Goal: Information Seeking & Learning: Understand process/instructions

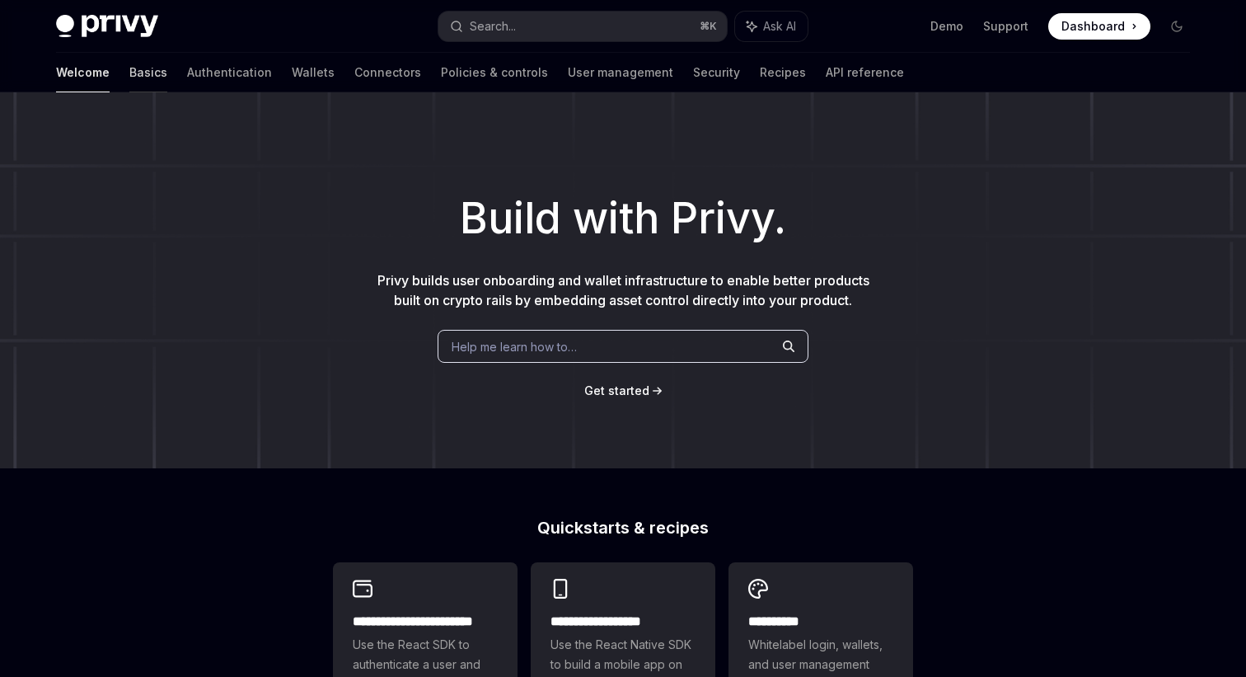
click at [129, 72] on link "Basics" at bounding box center [148, 73] width 38 height 40
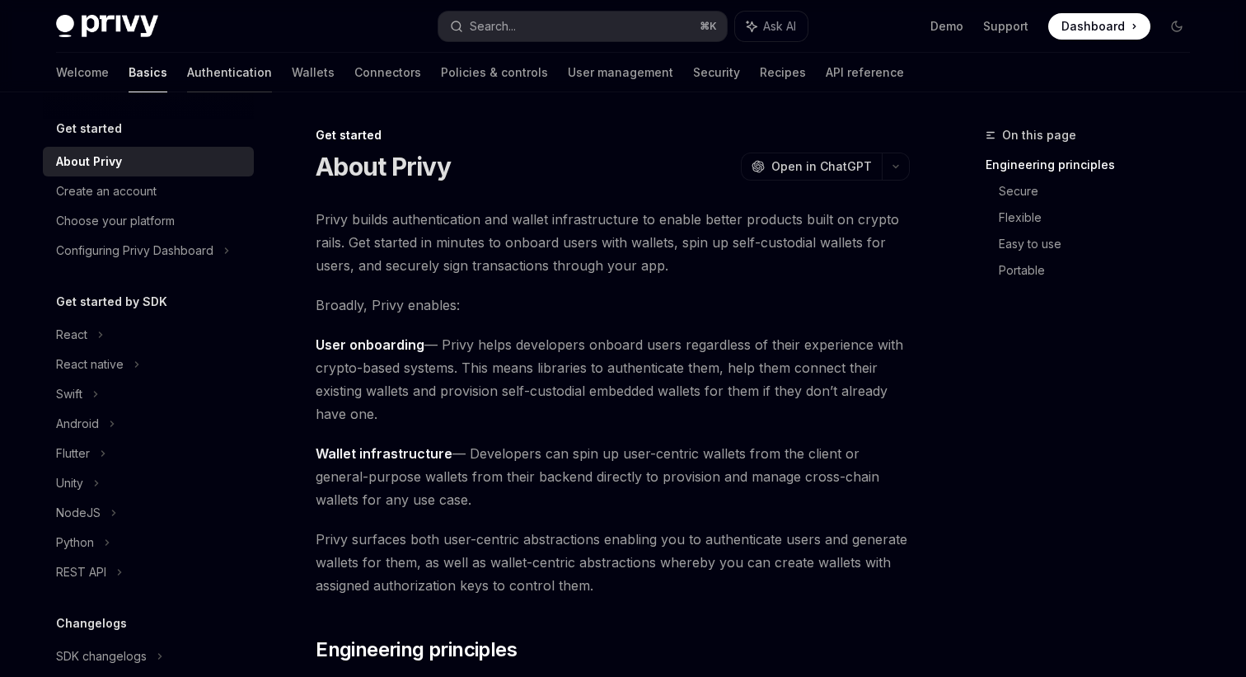
click at [187, 84] on link "Authentication" at bounding box center [229, 73] width 85 height 40
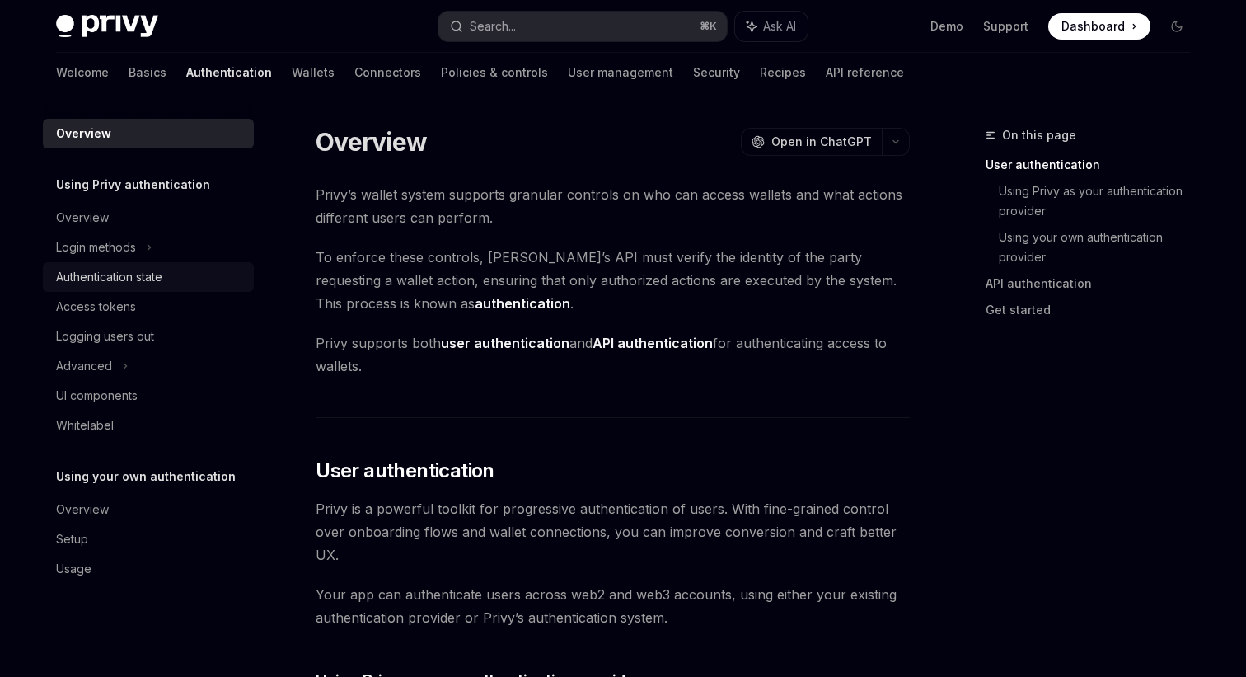
click at [127, 279] on div "Authentication state" at bounding box center [109, 277] width 106 height 20
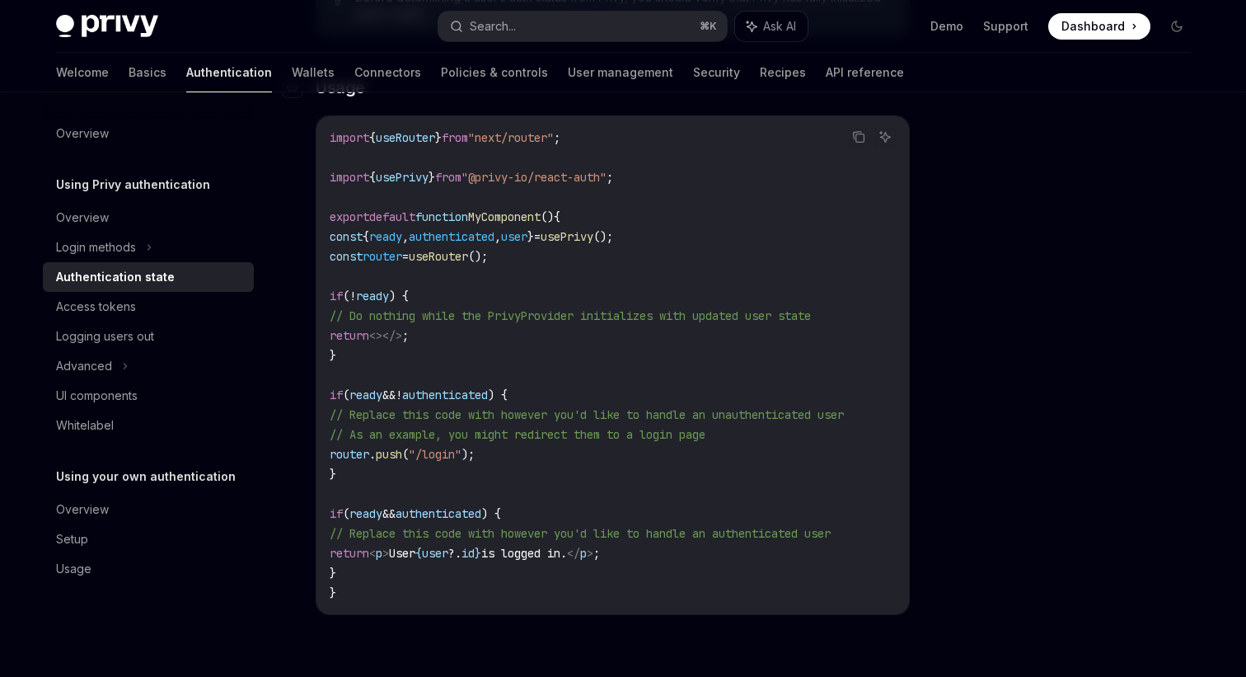
scroll to position [515, 0]
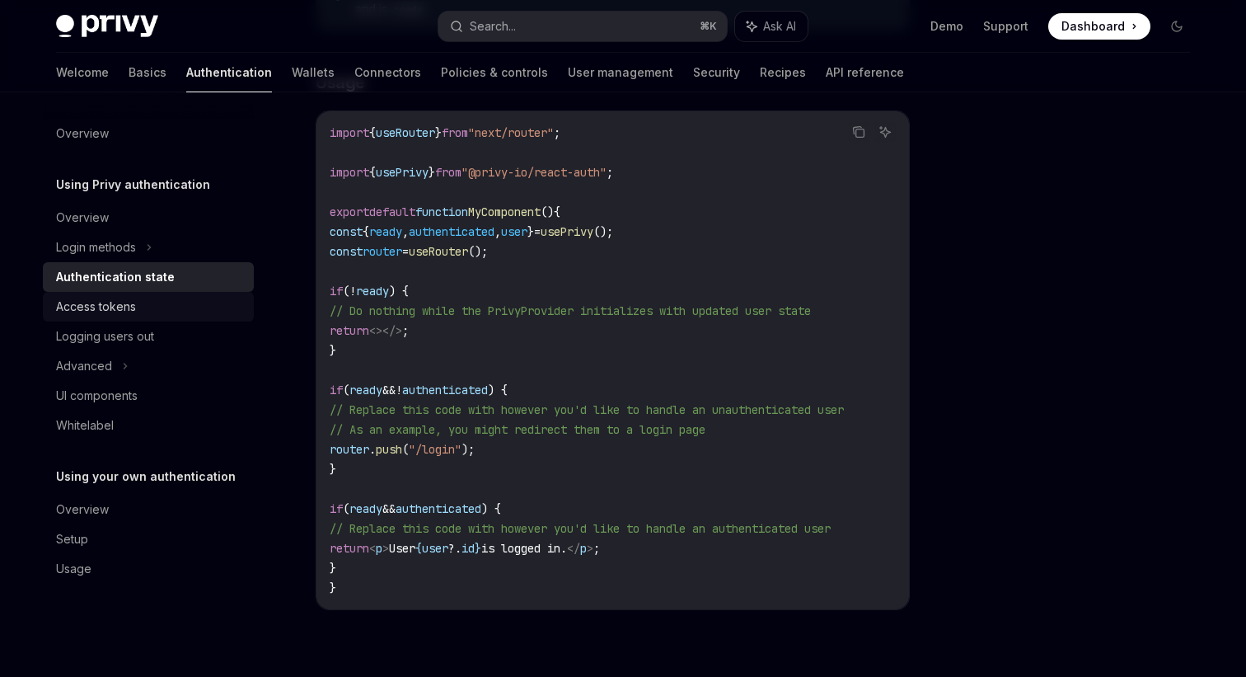
click at [108, 307] on div "Access tokens" at bounding box center [96, 307] width 80 height 20
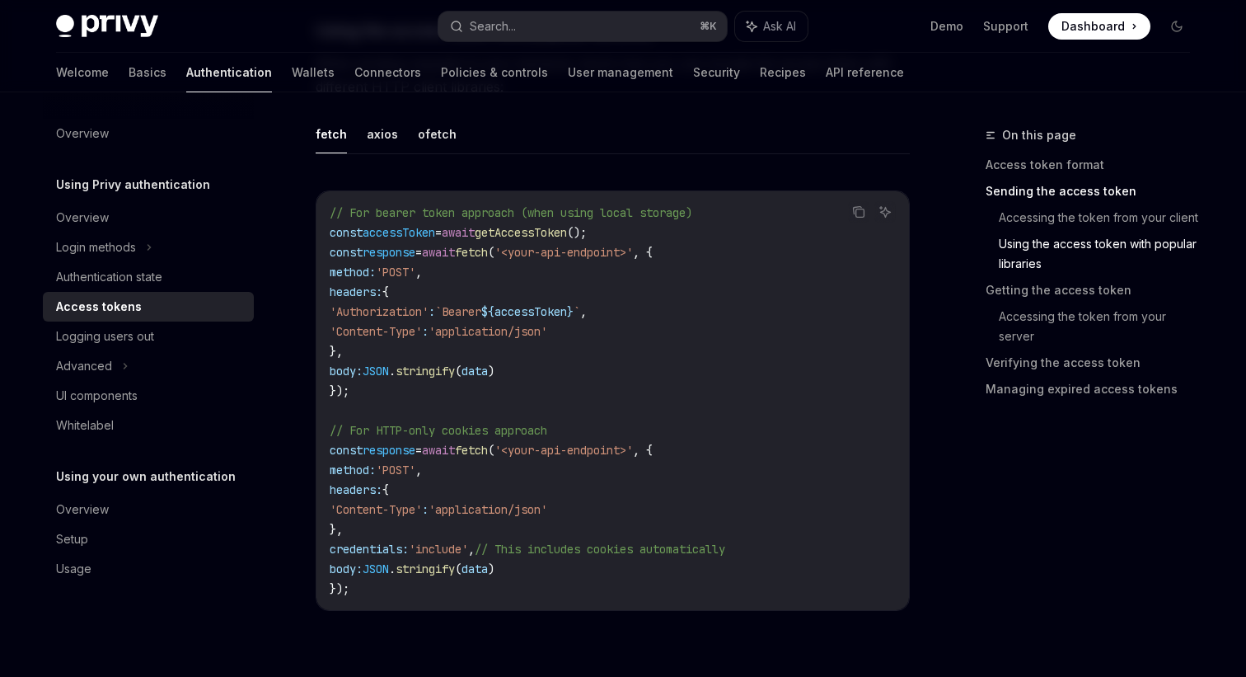
scroll to position [1429, 0]
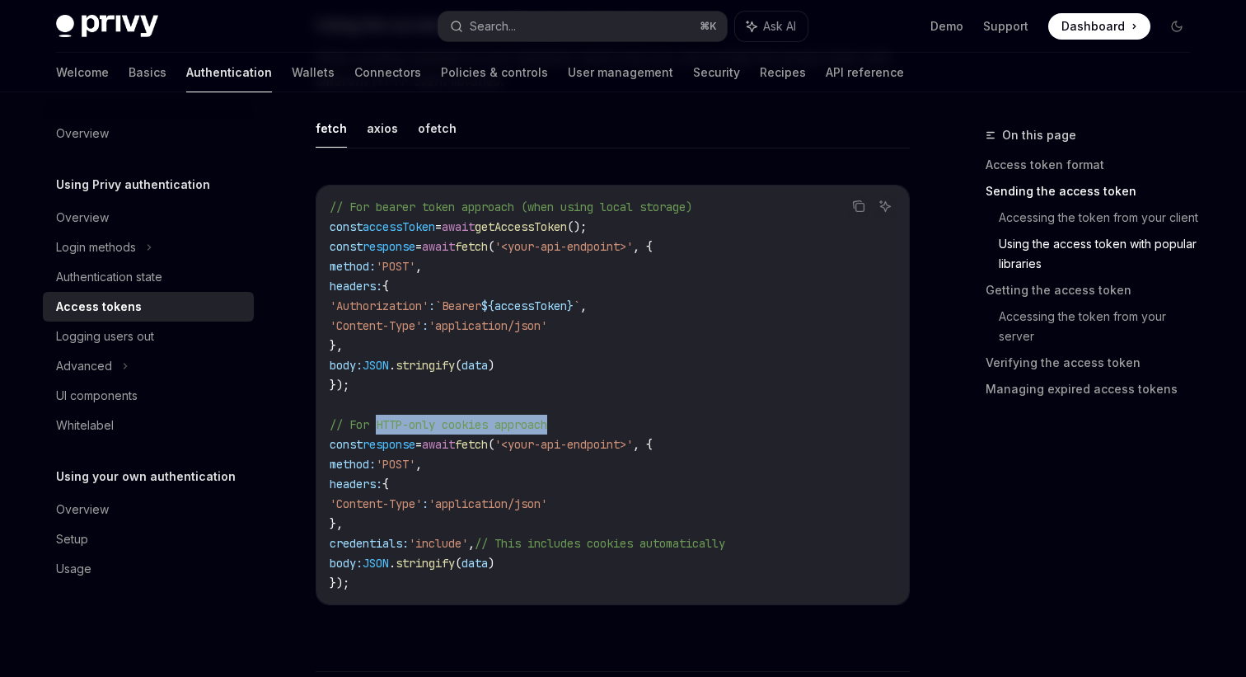
drag, startPoint x: 380, startPoint y: 424, endPoint x: 560, endPoint y: 424, distance: 180.5
click at [560, 424] on code "// For bearer token approach (when using local storage) const accessToken = awa…" at bounding box center [613, 395] width 566 height 396
click at [565, 362] on code "// For bearer token approach (when using local storage) const accessToken = awa…" at bounding box center [613, 395] width 566 height 396
drag, startPoint x: 341, startPoint y: 288, endPoint x: 366, endPoint y: 342, distance: 59.8
click at [366, 342] on code "// For bearer token approach (when using local storage) const accessToken = awa…" at bounding box center [613, 395] width 566 height 396
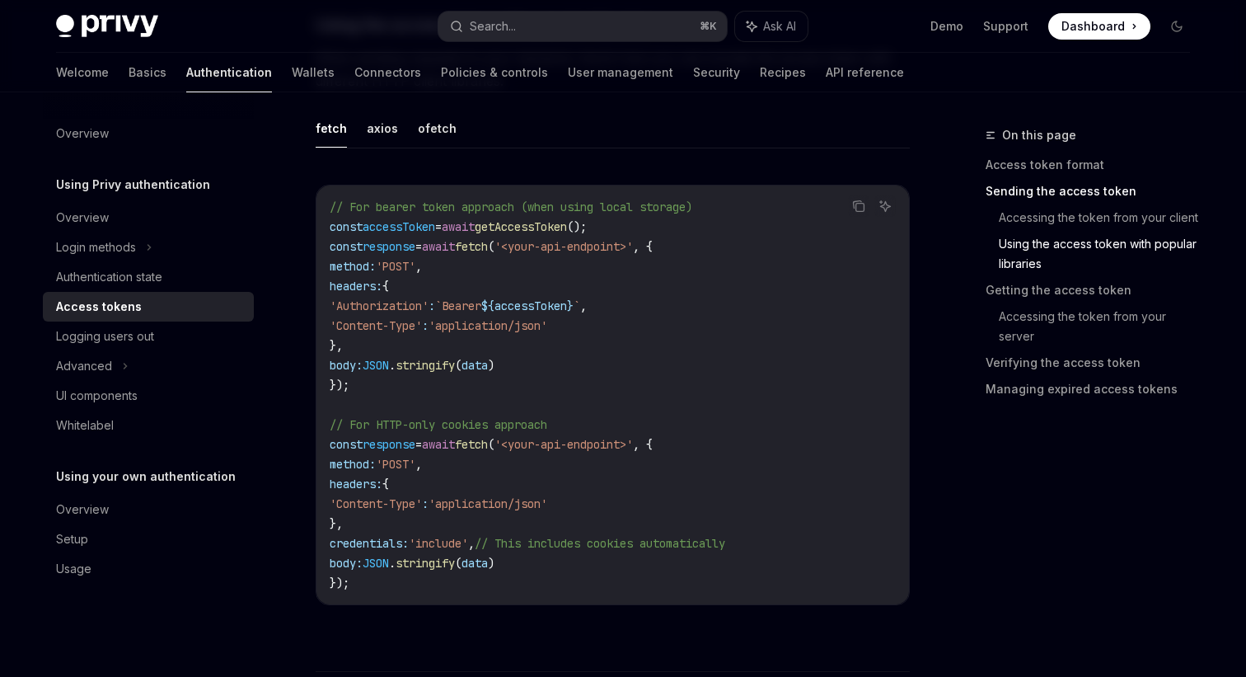
copy code "headers: { 'Authorization' : `Bearer ${ accessToken } ` , 'Content-Type' : 'app…"
click at [649, 284] on code "// For bearer token approach (when using local storage) const accessToken = awa…" at bounding box center [613, 395] width 566 height 396
drag, startPoint x: 357, startPoint y: 346, endPoint x: 335, endPoint y: 286, distance: 64.1
click at [335, 286] on code "// For bearer token approach (when using local storage) const accessToken = awa…" at bounding box center [613, 395] width 566 height 396
copy code "headers: { 'Authorization' : `Bearer ${ accessToken } ` , 'Content-Type' : 'app…"
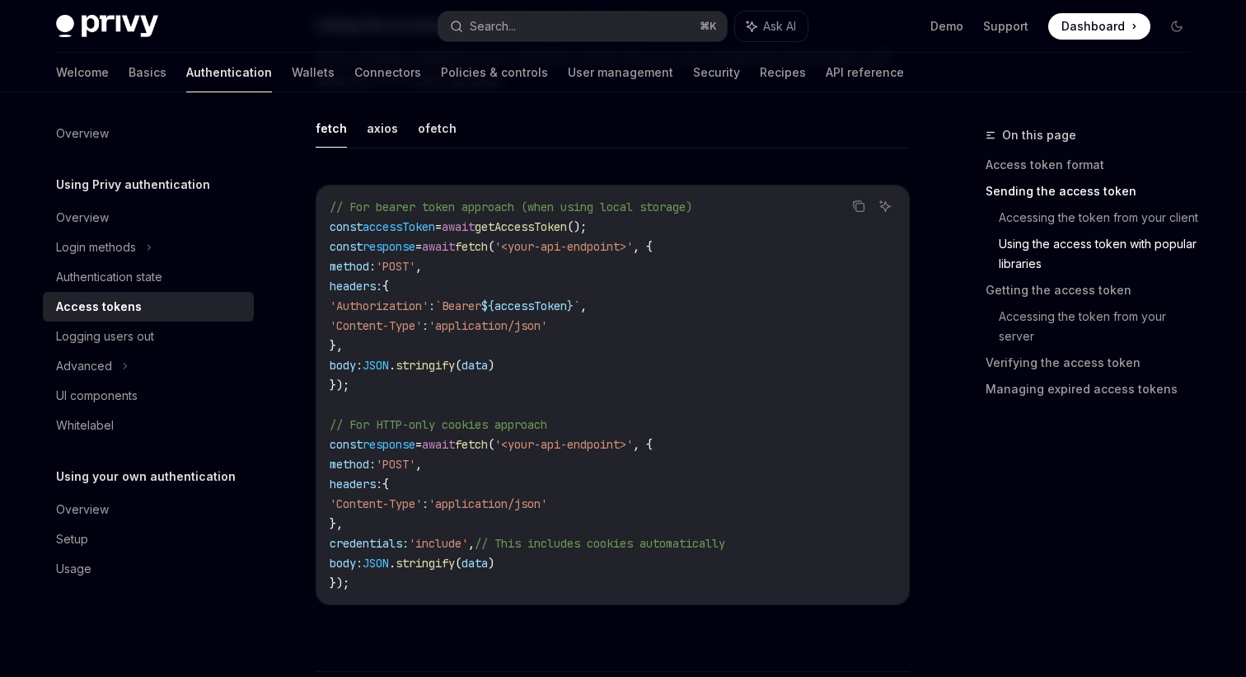
copy code "headers: { 'Authorization' : `Bearer ${ accessToken } ` , 'Content-Type' : 'app…"
click at [459, 265] on code "// For bearer token approach (when using local storage) const accessToken = awa…" at bounding box center [613, 395] width 566 height 396
drag, startPoint x: 635, startPoint y: 220, endPoint x: 327, endPoint y: 228, distance: 307.5
click at [326, 228] on div "// For bearer token approach (when using local storage) const accessToken = awa…" at bounding box center [612, 394] width 593 height 419
copy span "const accessToken = await getAccessToken ();"
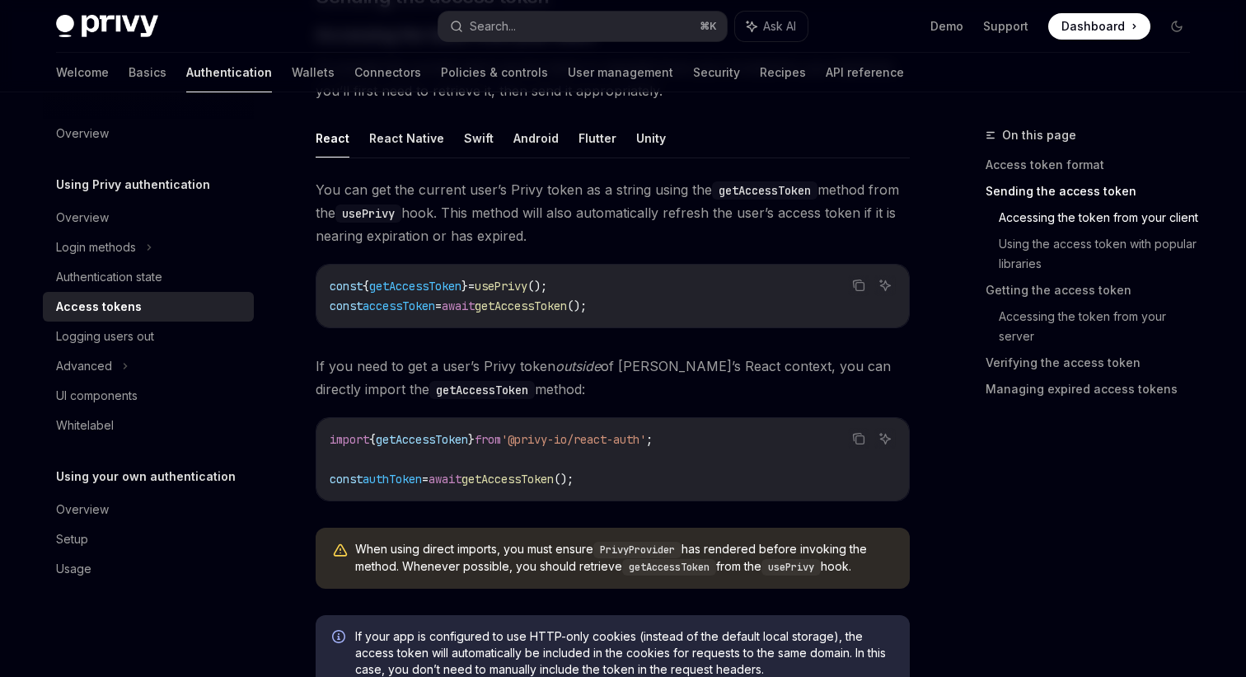
scroll to position [692, 0]
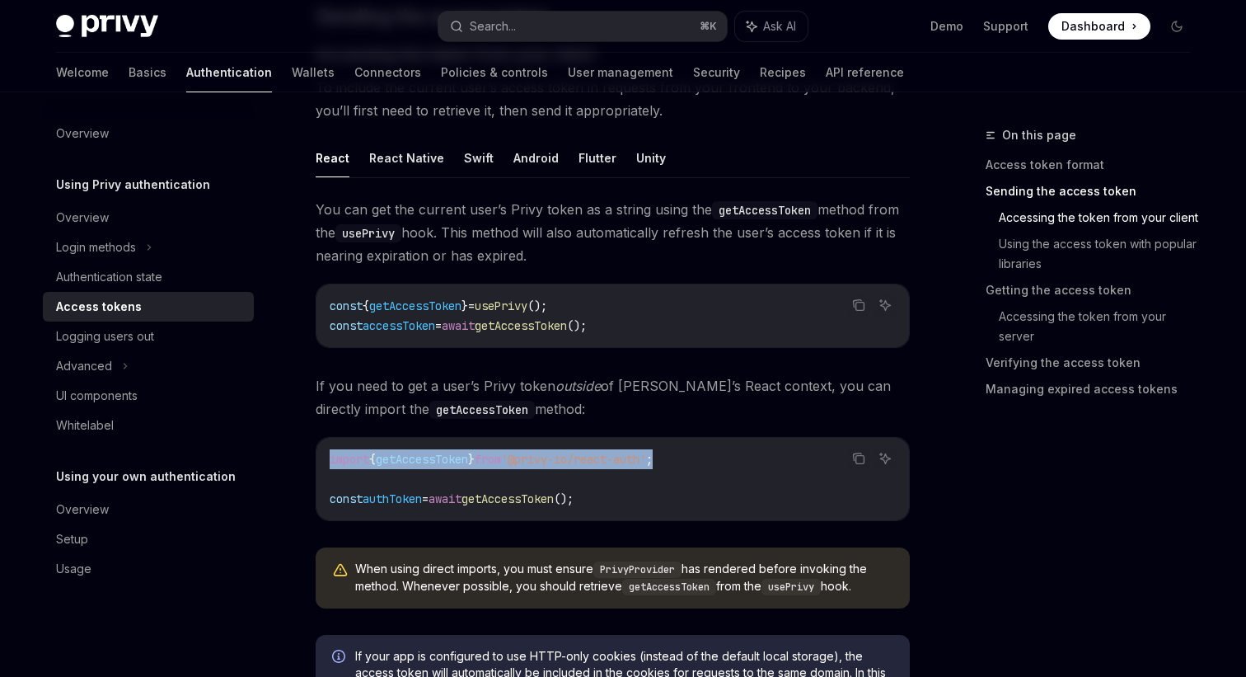
drag, startPoint x: 705, startPoint y: 457, endPoint x: 326, endPoint y: 459, distance: 378.3
click at [326, 459] on div "import { getAccessToken } from '@privy-io/react-auth' ; const authToken = await…" at bounding box center [612, 479] width 593 height 82
copy span "import { getAccessToken } from '@privy-io/react-auth' ;"
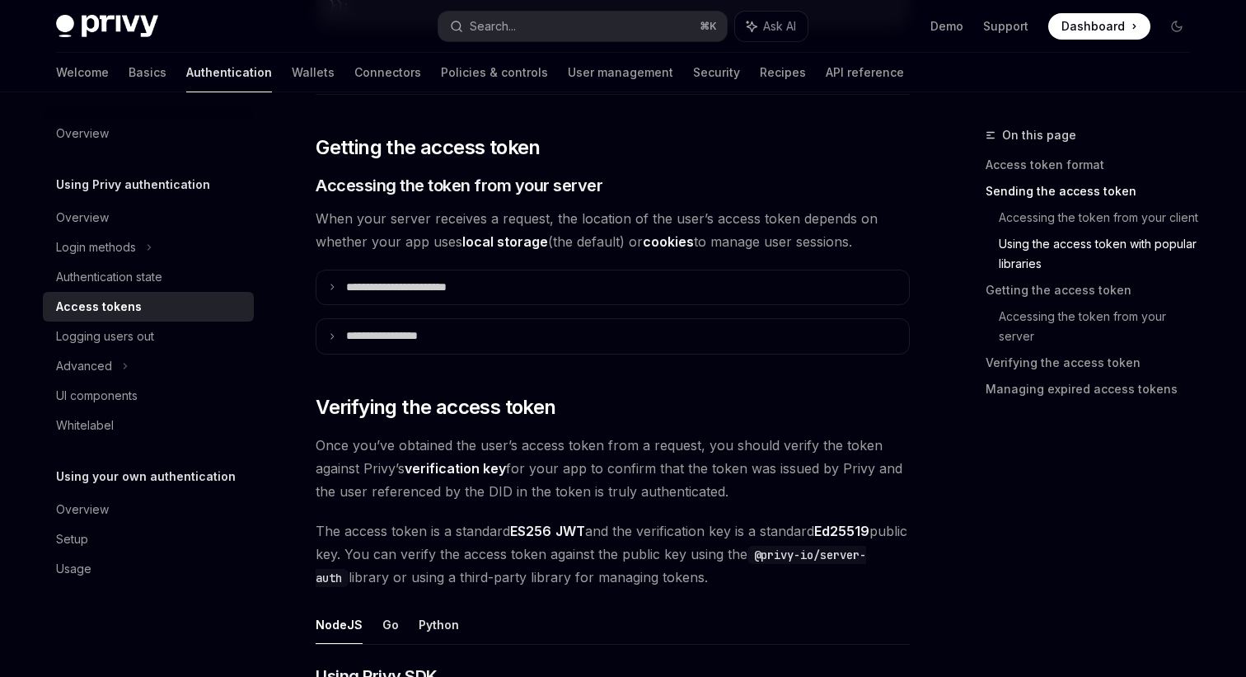
scroll to position [2009, 0]
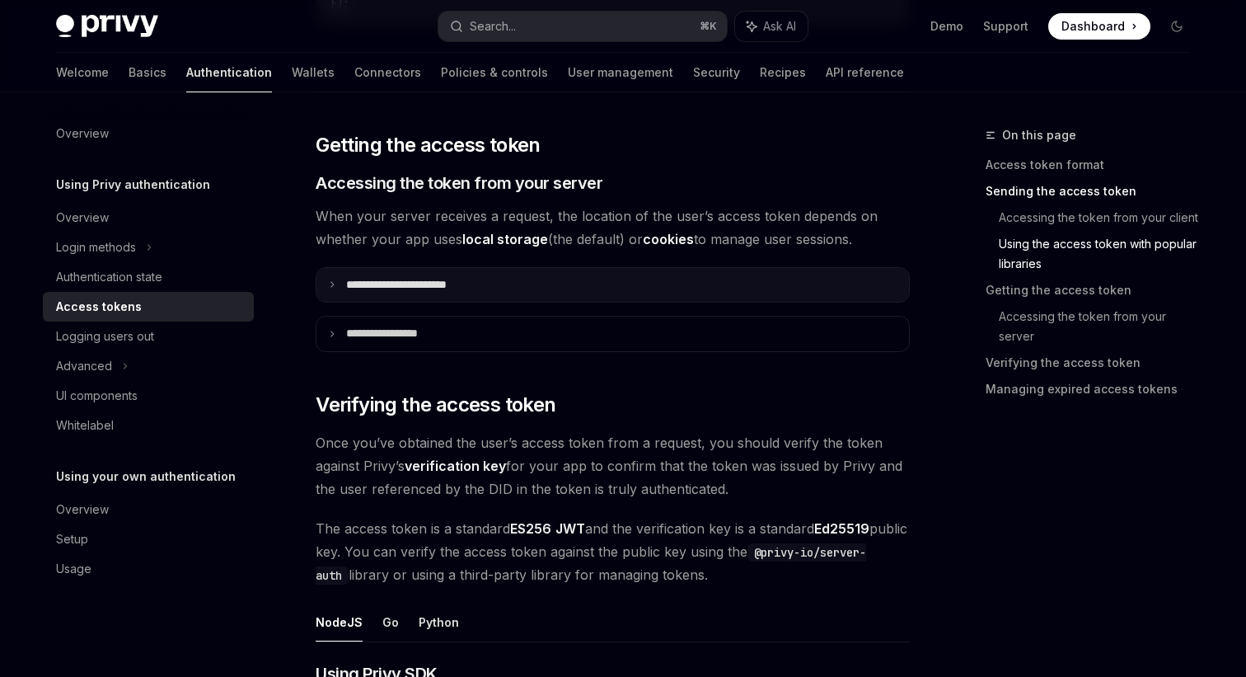
click at [442, 287] on p "**********" at bounding box center [415, 285] width 138 height 15
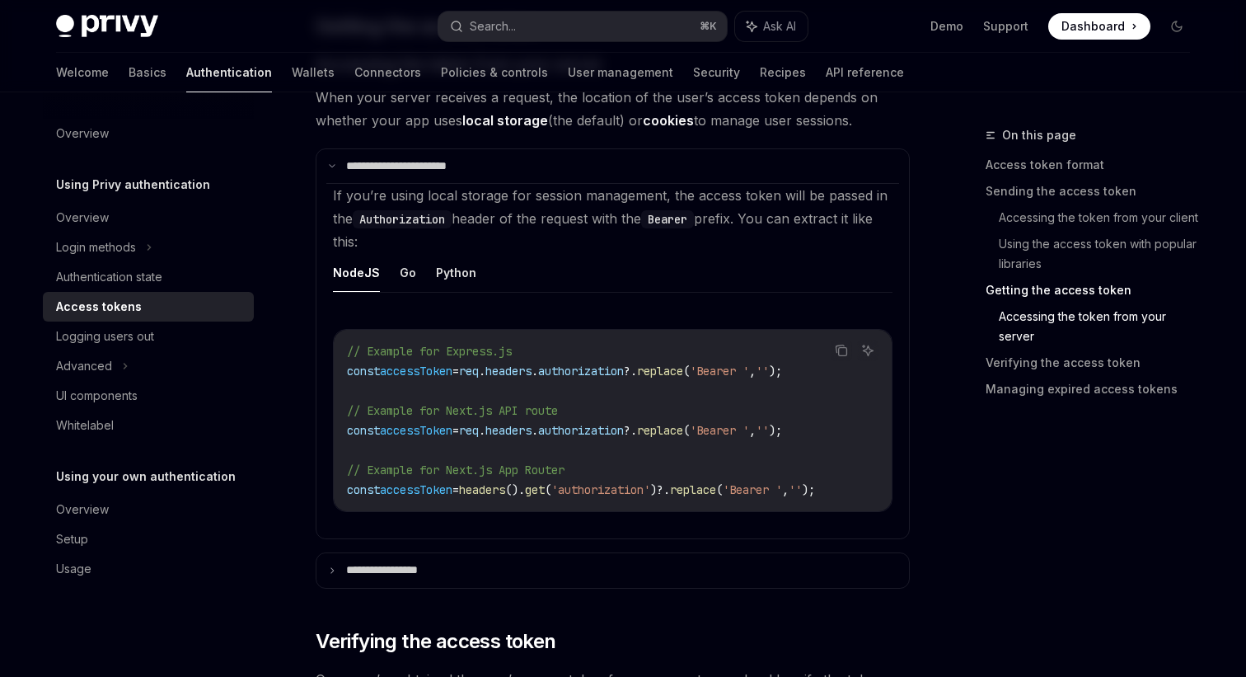
scroll to position [2150, 0]
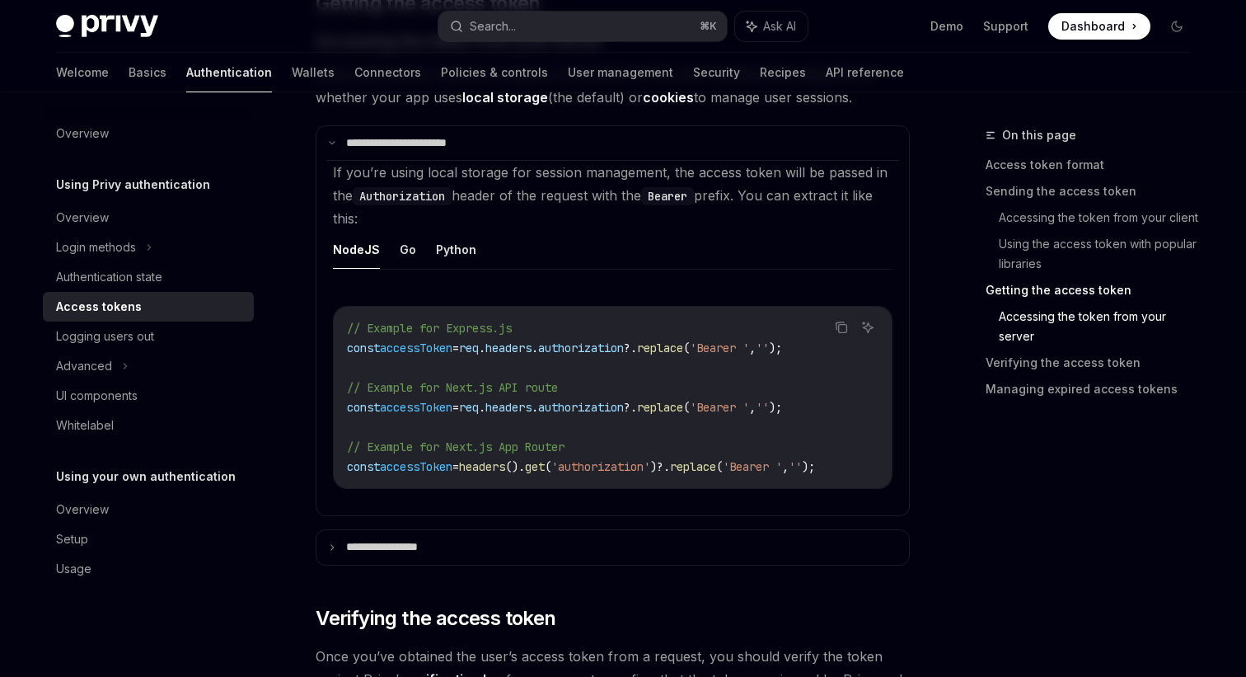
drag, startPoint x: 833, startPoint y: 353, endPoint x: 848, endPoint y: 347, distance: 15.9
click at [848, 338] on div "Copy Ask AI" at bounding box center [855, 326] width 48 height 21
drag, startPoint x: 835, startPoint y: 347, endPoint x: 357, endPoint y: 351, distance: 478.0
click at [357, 351] on div "Copy Ask AI // Example for Express.js const accessToken = req . headers . autho…" at bounding box center [613, 397] width 560 height 183
click at [357, 351] on span "const" at bounding box center [363, 347] width 33 height 15
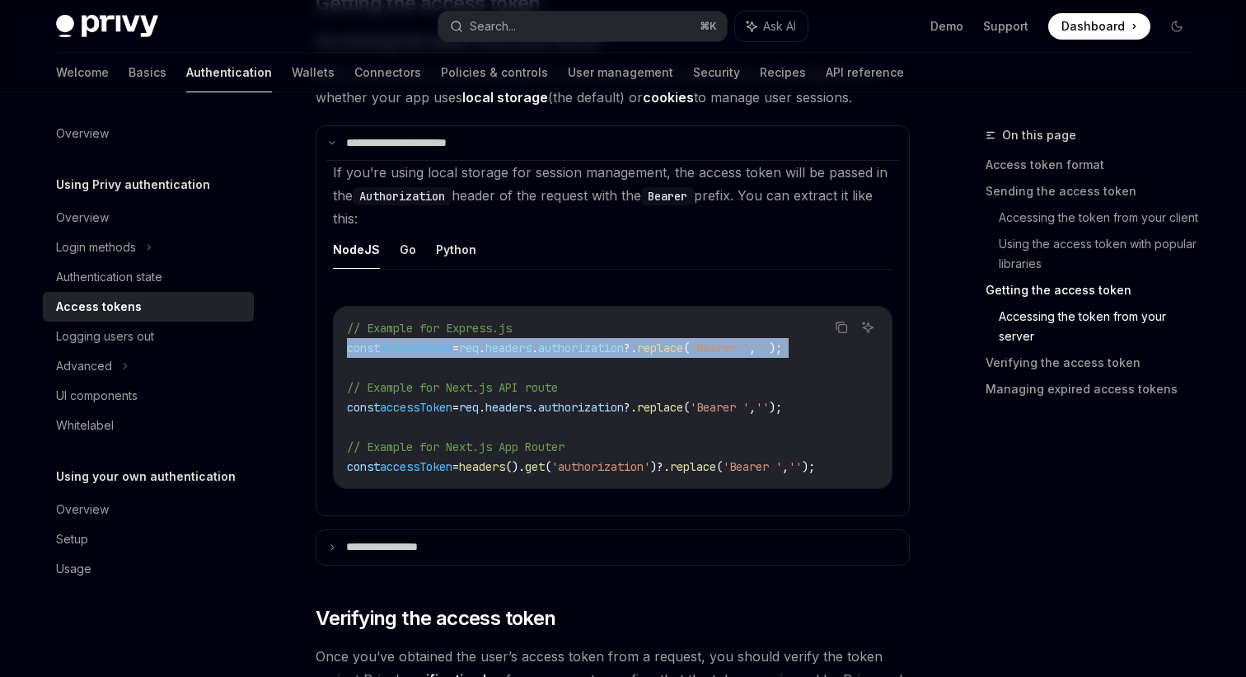
drag, startPoint x: 348, startPoint y: 349, endPoint x: 824, endPoint y: 362, distance: 476.5
click at [824, 362] on code "// Example for Express.js const accessToken = req . headers . authorization ?. …" at bounding box center [613, 397] width 532 height 158
copy code "const accessToken = req . headers . authorization ?. replace ( 'Bearer ' , '' );"
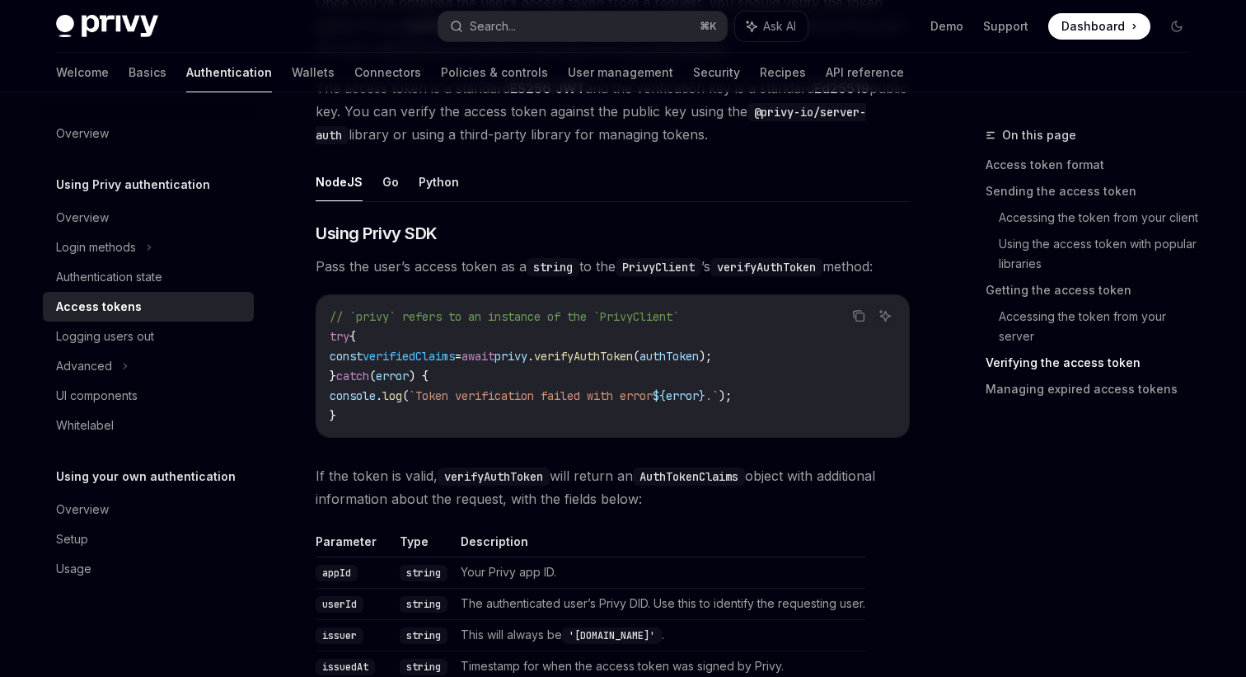
scroll to position [2806, 0]
click at [527, 362] on span "privy" at bounding box center [511, 354] width 33 height 15
click at [633, 362] on span "verifyAuthToken" at bounding box center [583, 354] width 99 height 15
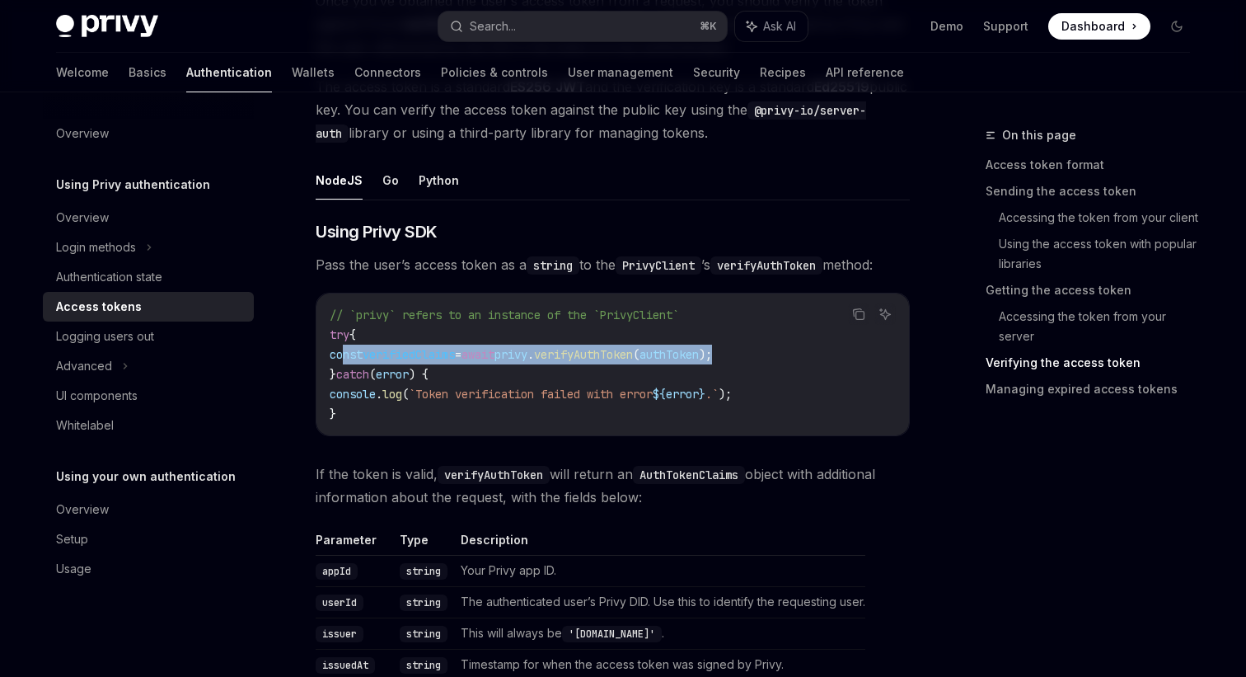
drag, startPoint x: 774, startPoint y: 358, endPoint x: 342, endPoint y: 359, distance: 431.9
click at [342, 359] on code "// `privy` refers to an instance of the `PrivyClient` try { const verifiedClaim…" at bounding box center [613, 364] width 566 height 119
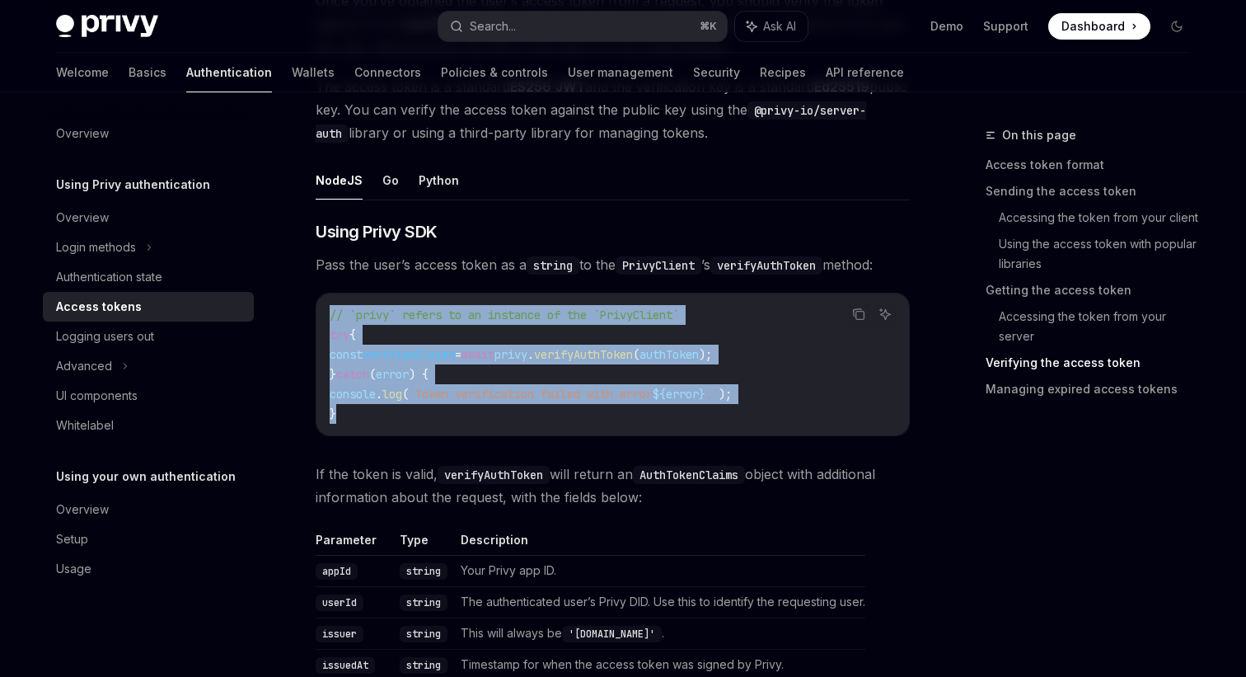
drag, startPoint x: 340, startPoint y: 426, endPoint x: 318, endPoint y: 317, distance: 110.9
click at [319, 317] on div "// `privy` refers to an instance of the `PrivyClient` try { const verifiedClaim…" at bounding box center [612, 364] width 593 height 142
copy code "// `privy` refers to an instance of the `PrivyClient` try { const verifiedClaim…"
click at [129, 78] on link "Basics" at bounding box center [148, 73] width 38 height 40
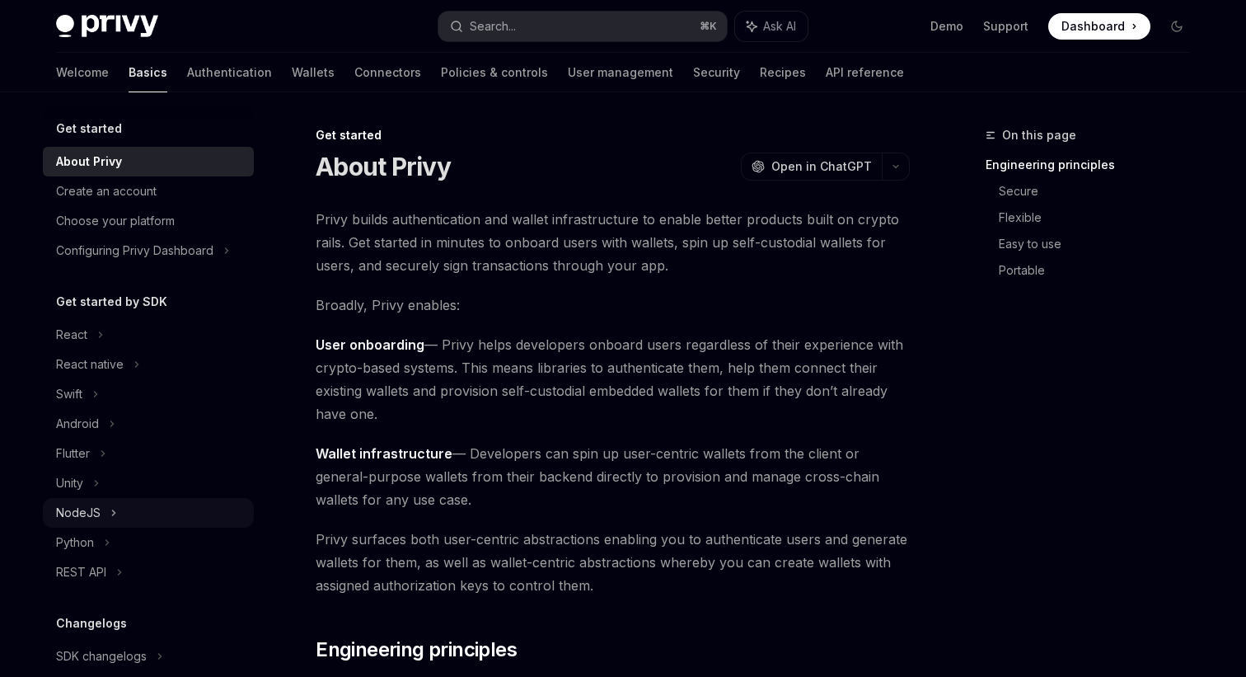
click at [89, 503] on div "NodeJS" at bounding box center [78, 513] width 45 height 20
type textarea "*"
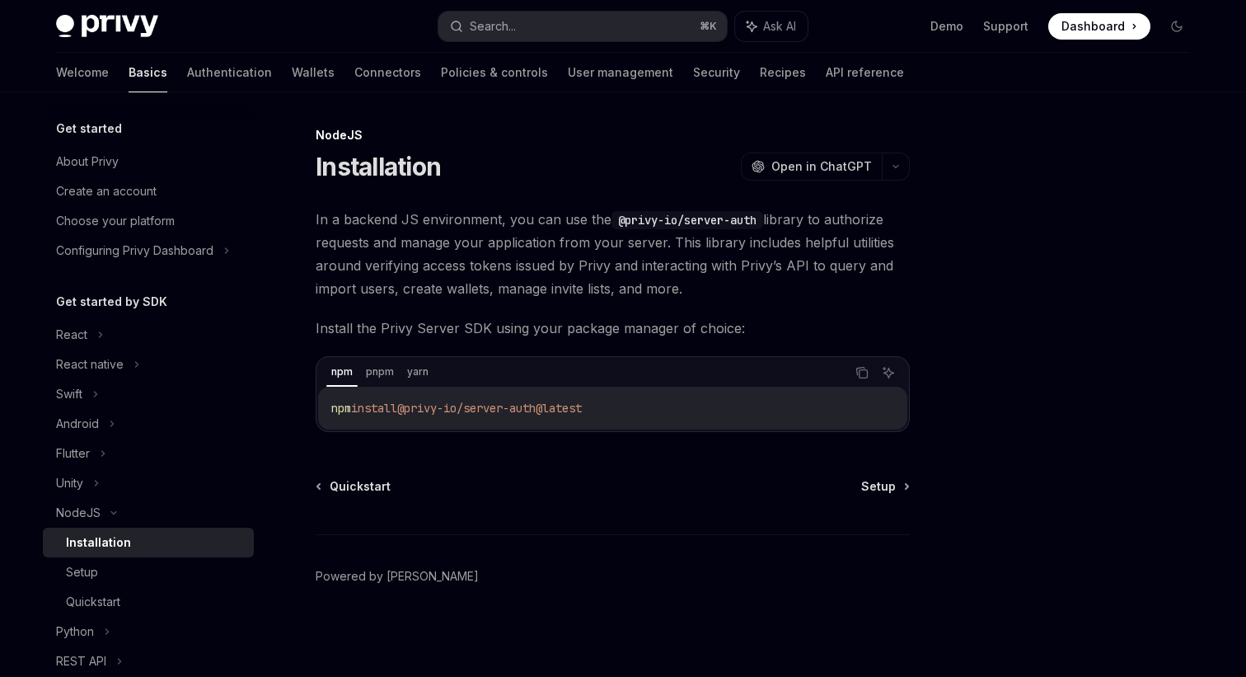
drag, startPoint x: 609, startPoint y: 407, endPoint x: 399, endPoint y: 407, distance: 210.2
click at [399, 407] on code "npm install @privy-io/server-auth@latest" at bounding box center [612, 408] width 563 height 20
click at [860, 372] on icon "Copy the contents from the code block" at bounding box center [862, 372] width 13 height 13
click at [101, 565] on div "Setup" at bounding box center [155, 572] width 178 height 20
type textarea "*"
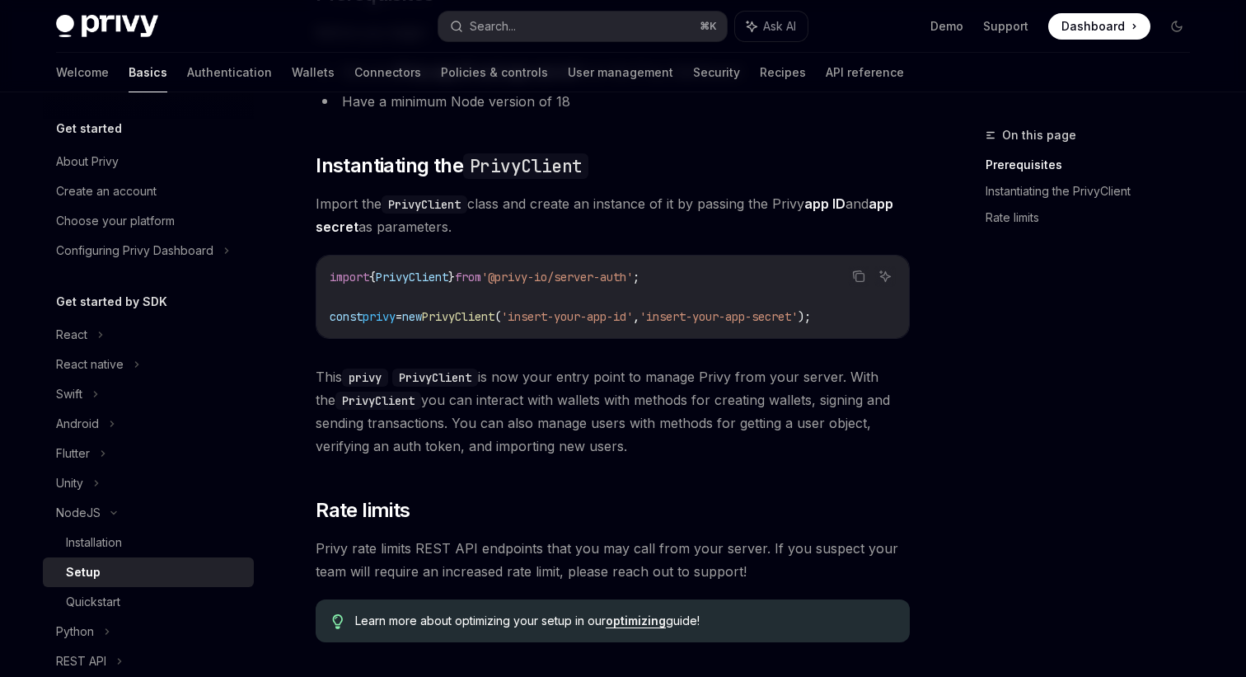
scroll to position [226, 0]
click at [860, 279] on icon "Copy the contents from the code block" at bounding box center [858, 276] width 13 height 13
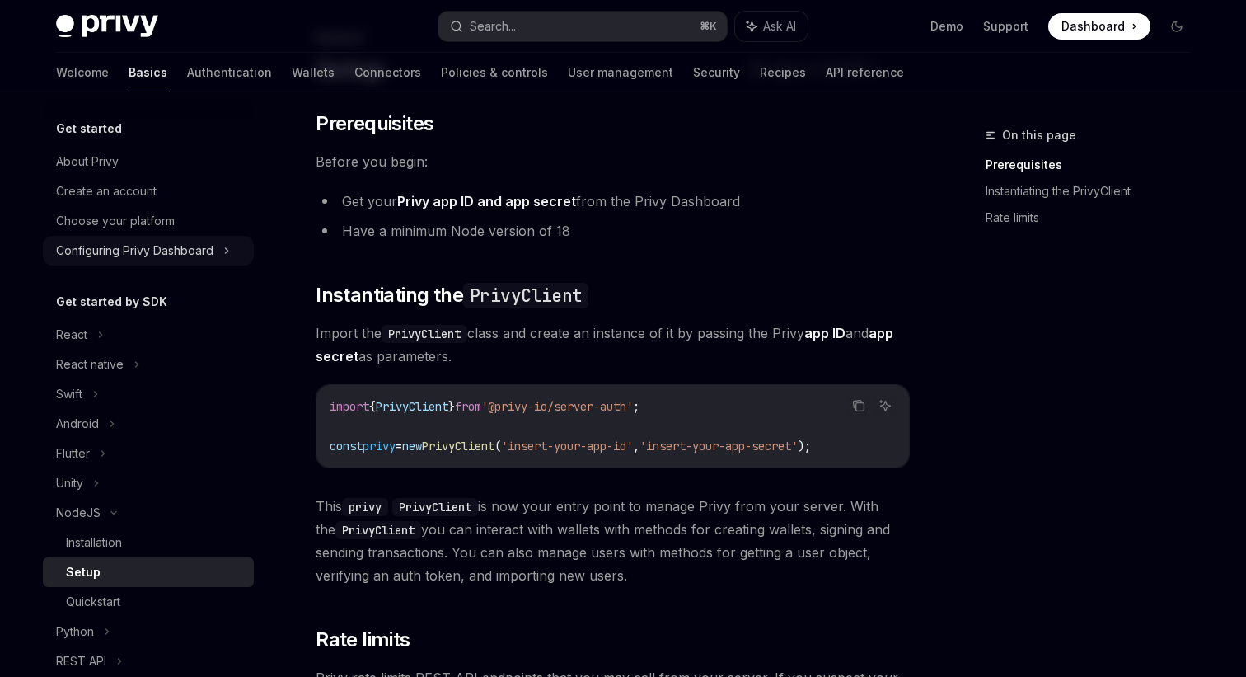
scroll to position [105, 0]
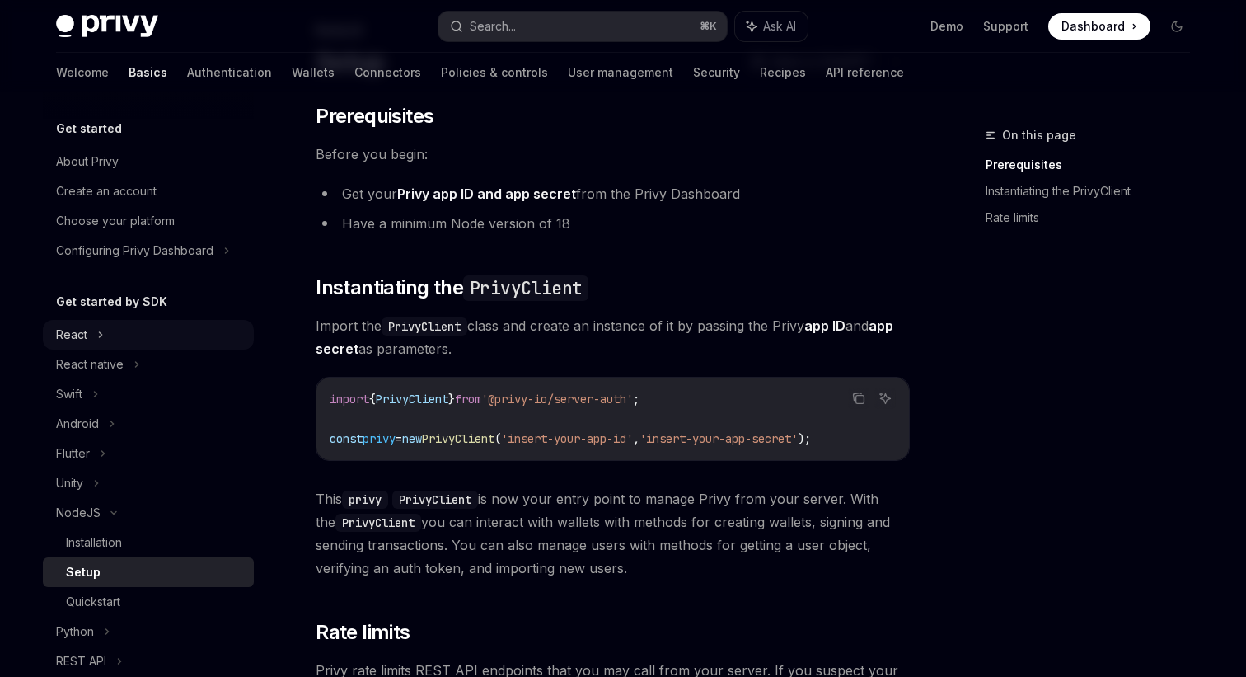
click at [87, 336] on div "React" at bounding box center [148, 335] width 211 height 30
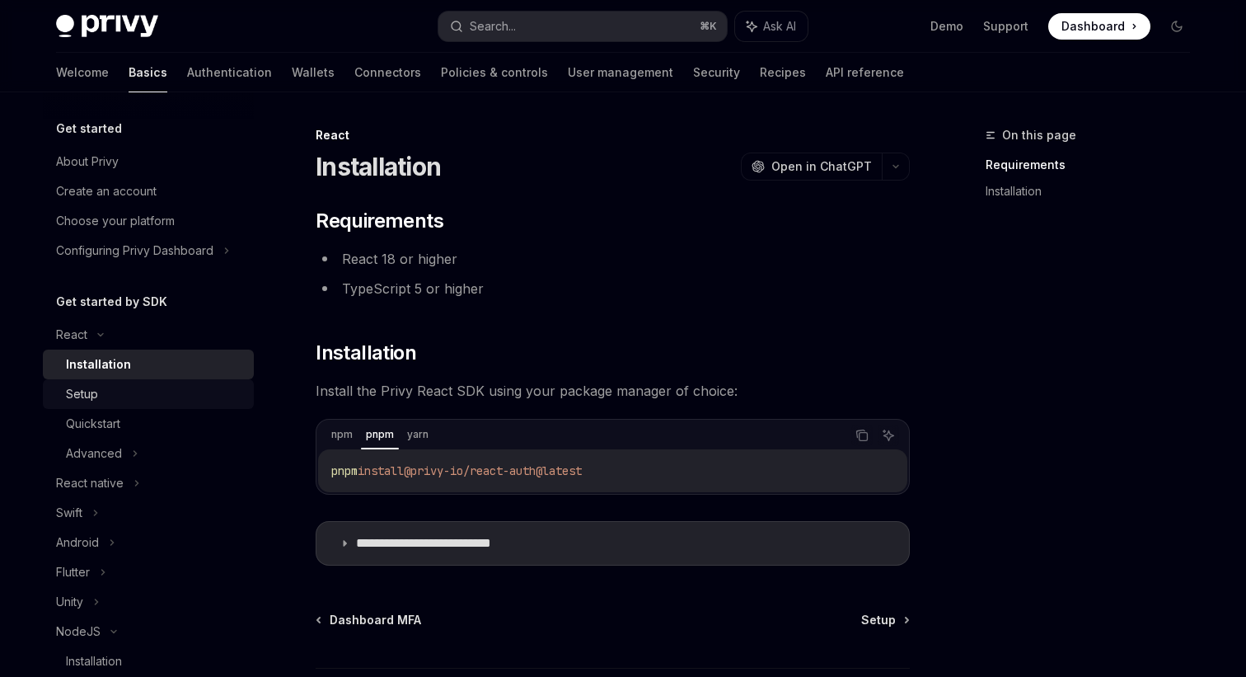
click at [100, 396] on div "Setup" at bounding box center [155, 394] width 178 height 20
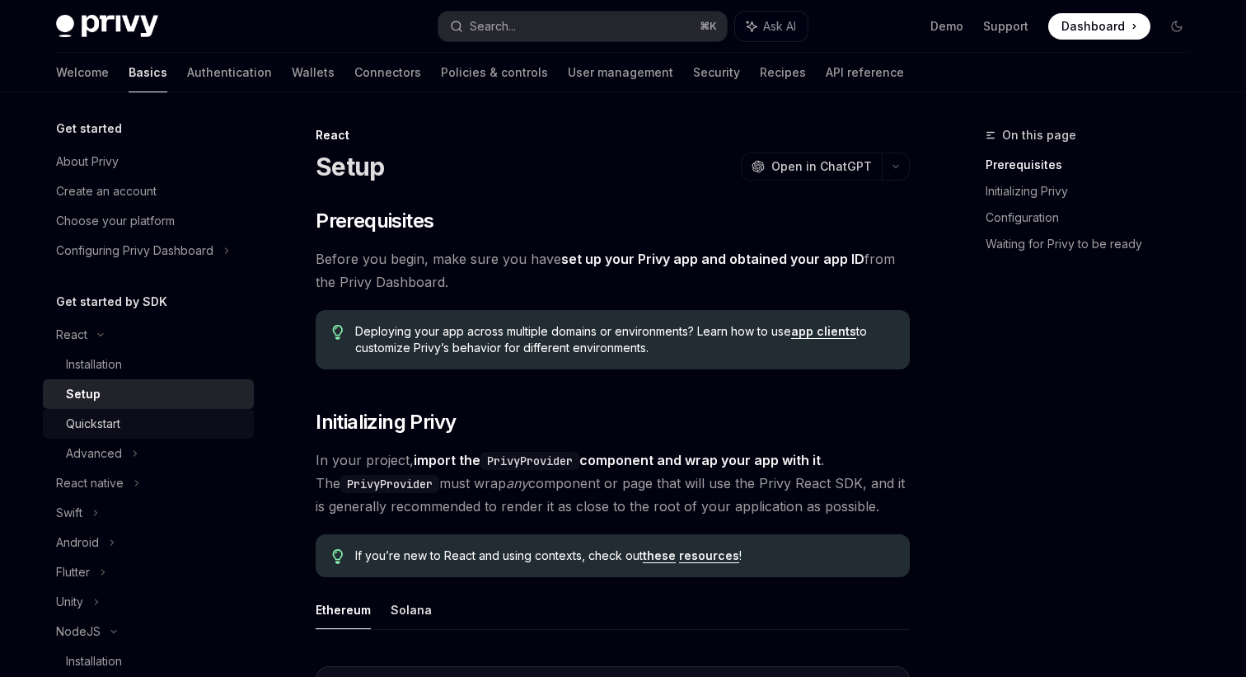
click at [107, 417] on div "Quickstart" at bounding box center [93, 424] width 54 height 20
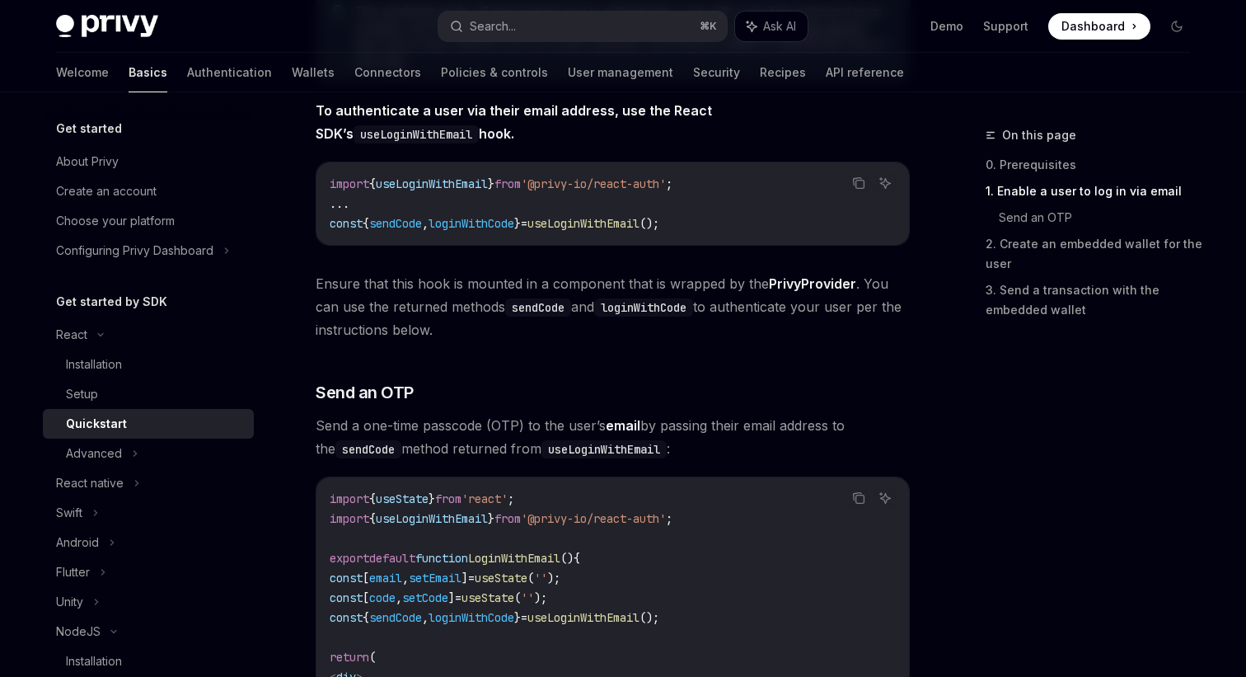
scroll to position [405, 0]
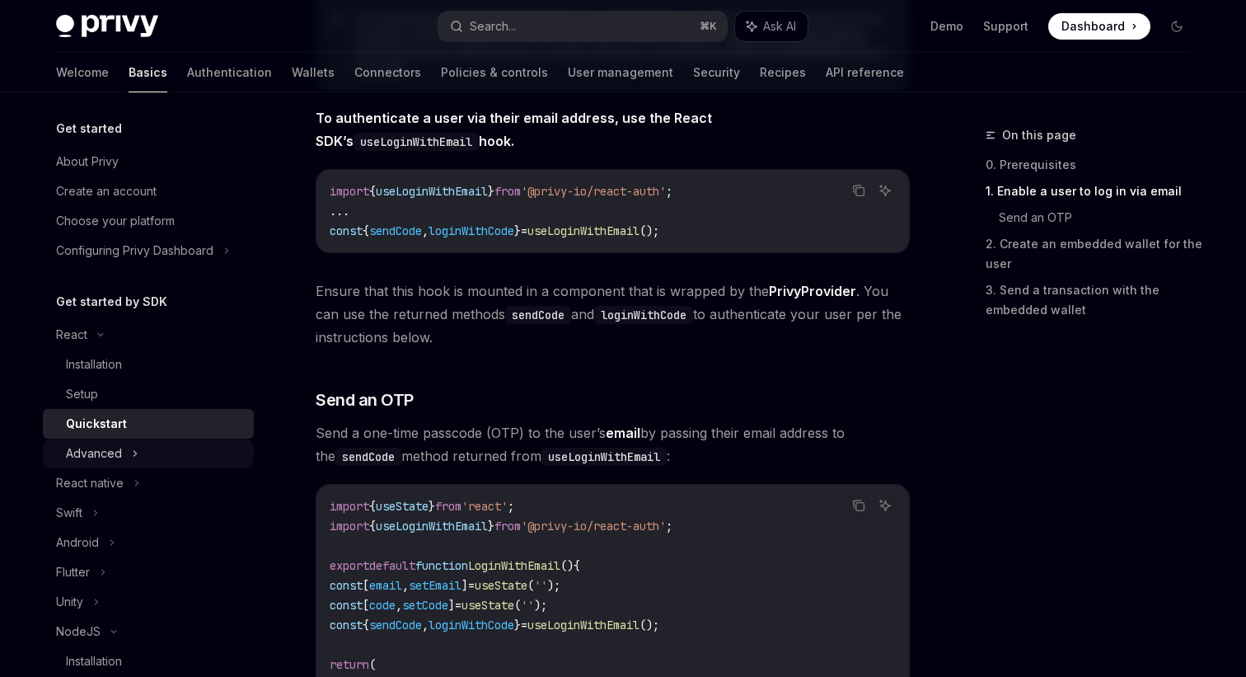
click at [105, 466] on div "Advanced" at bounding box center [148, 453] width 211 height 30
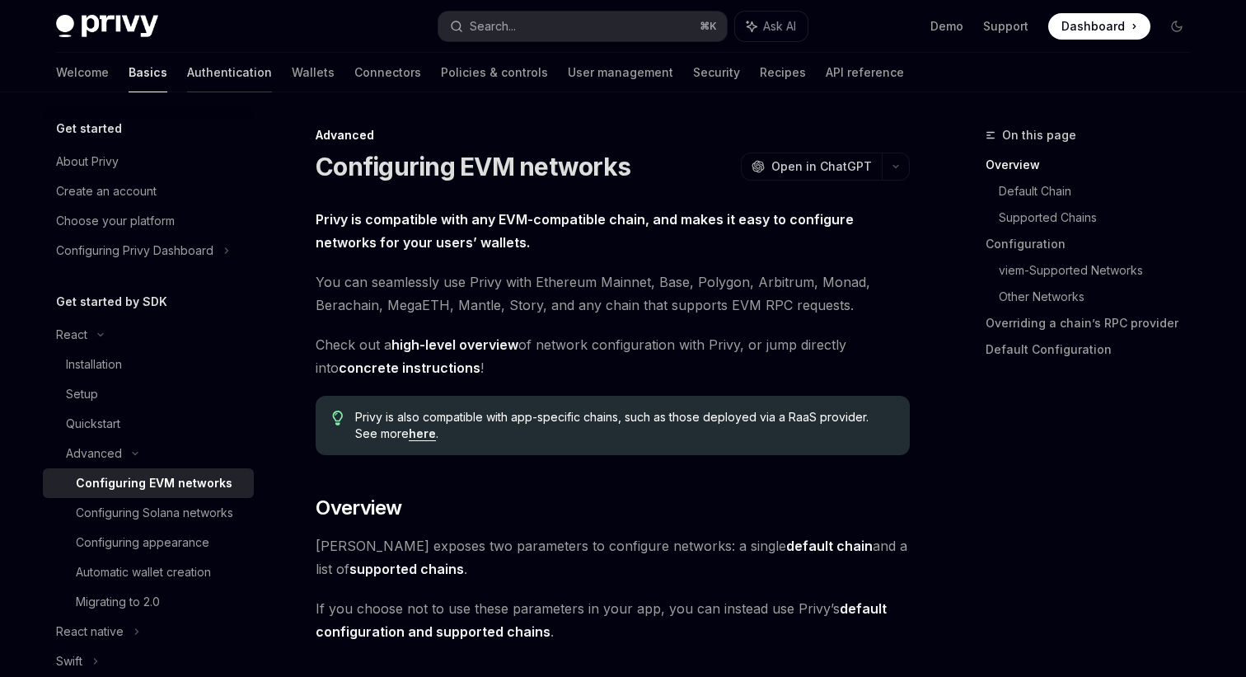
click at [187, 81] on link "Authentication" at bounding box center [229, 73] width 85 height 40
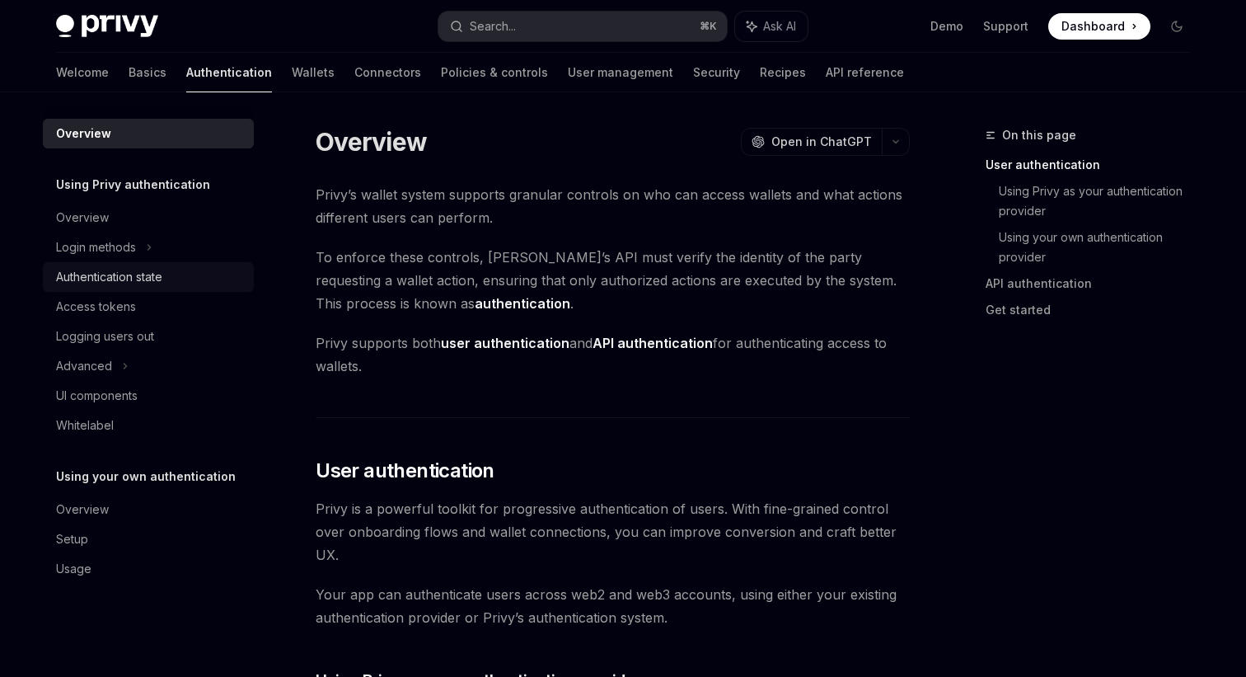
click at [99, 284] on div "Authentication state" at bounding box center [109, 277] width 106 height 20
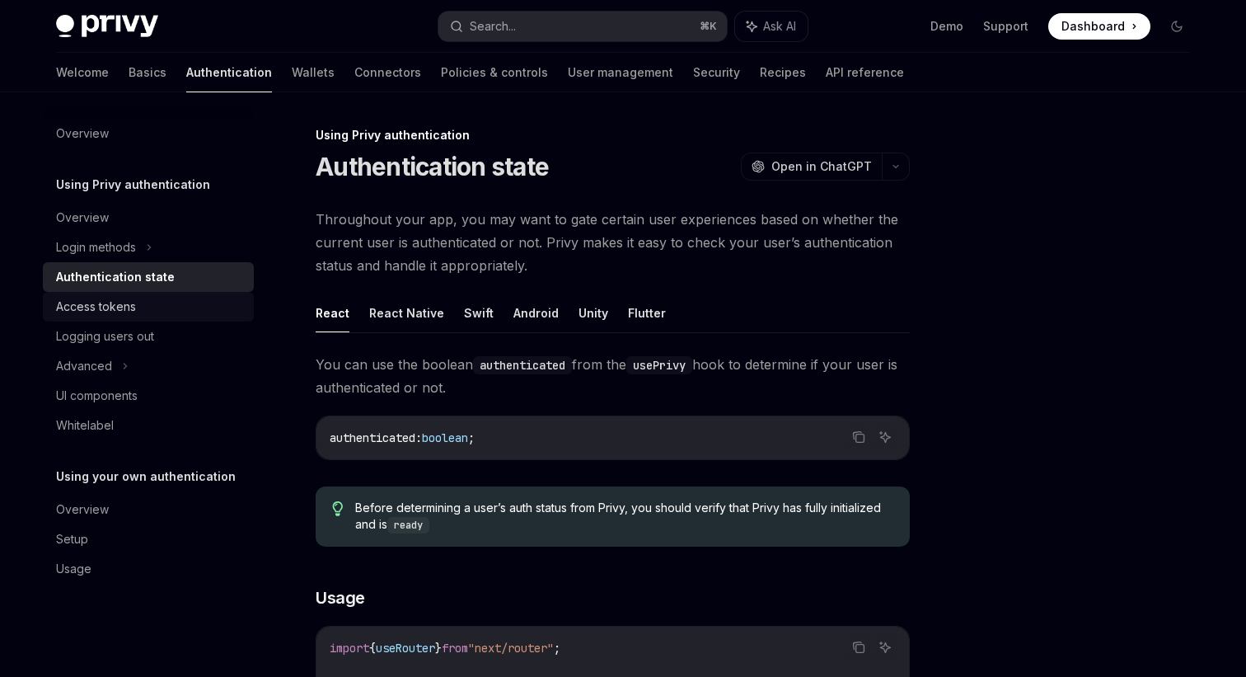
click at [100, 298] on div "Access tokens" at bounding box center [96, 307] width 80 height 20
type textarea "*"
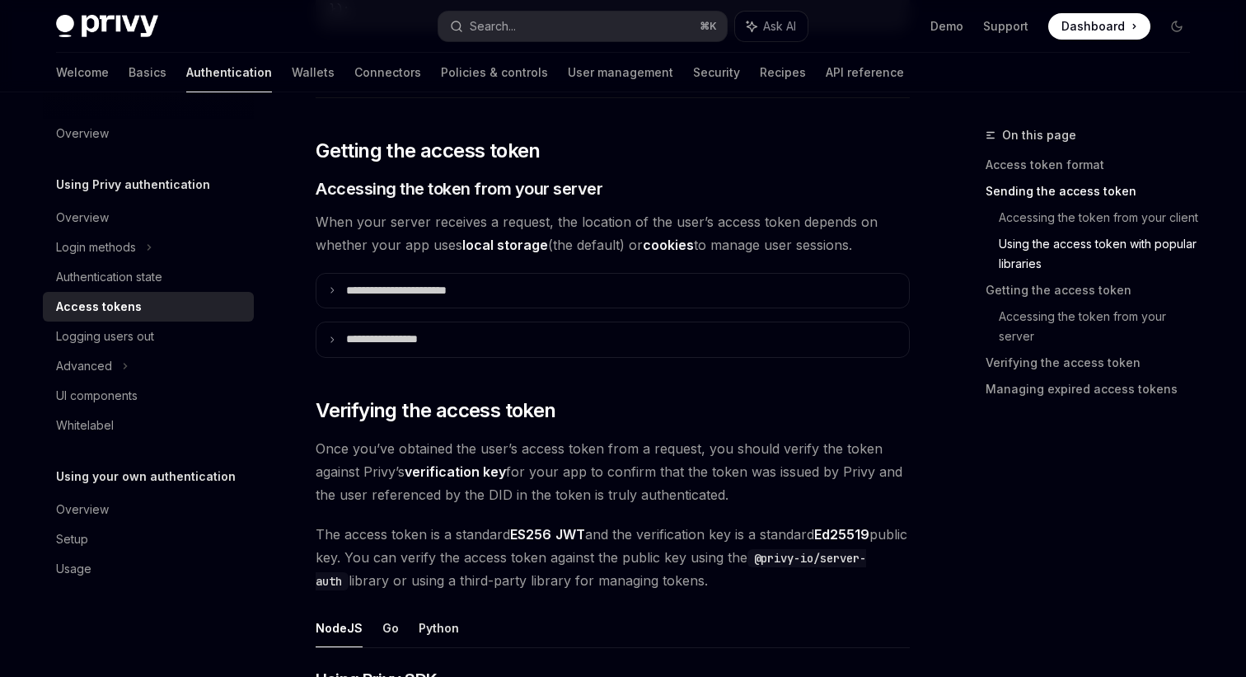
scroll to position [2009, 0]
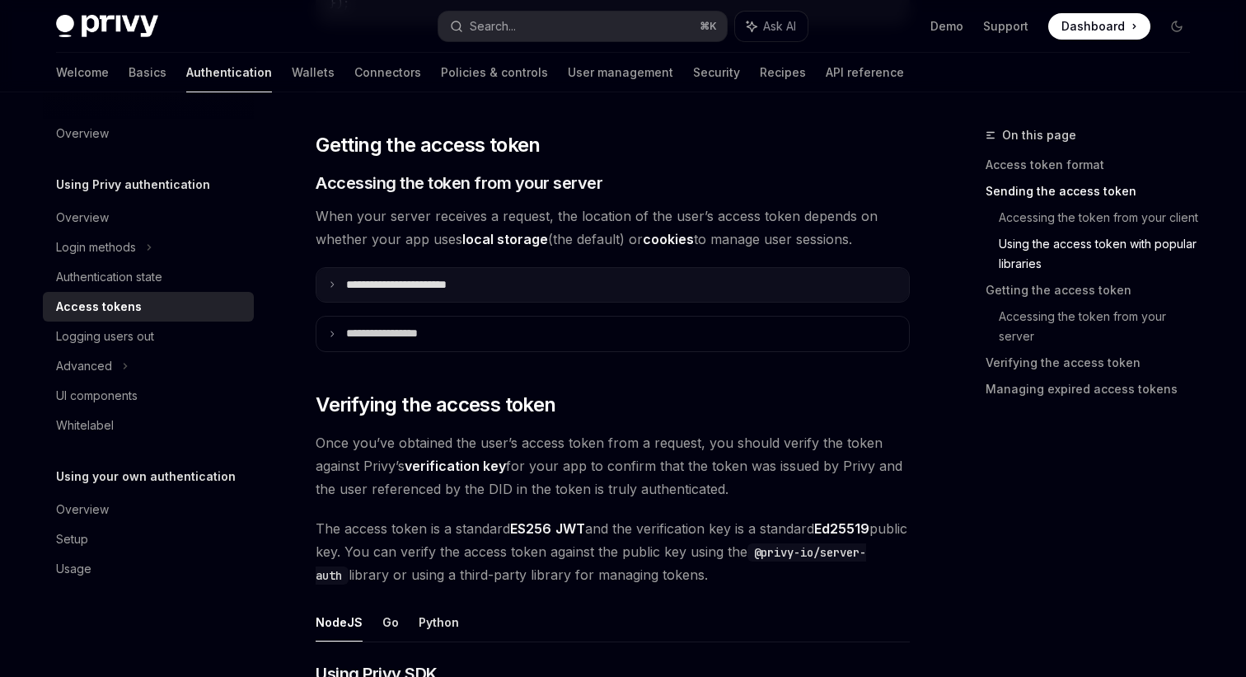
click at [483, 283] on p "**********" at bounding box center [415, 285] width 138 height 15
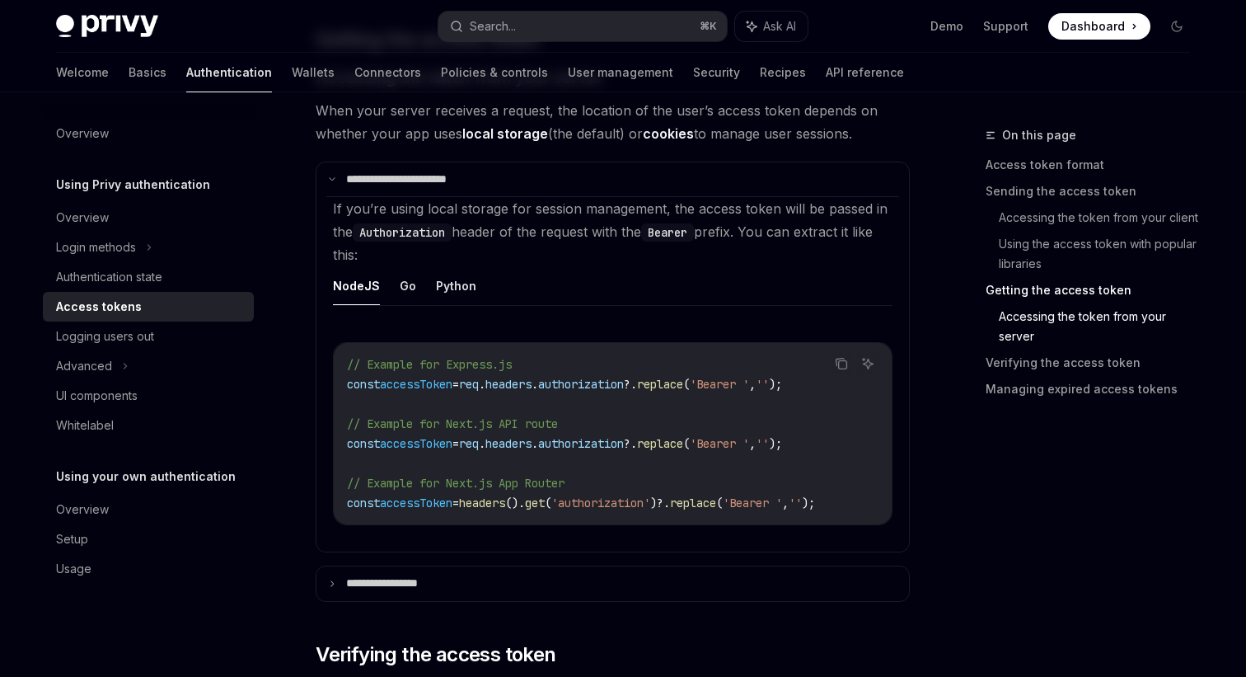
scroll to position [2121, 0]
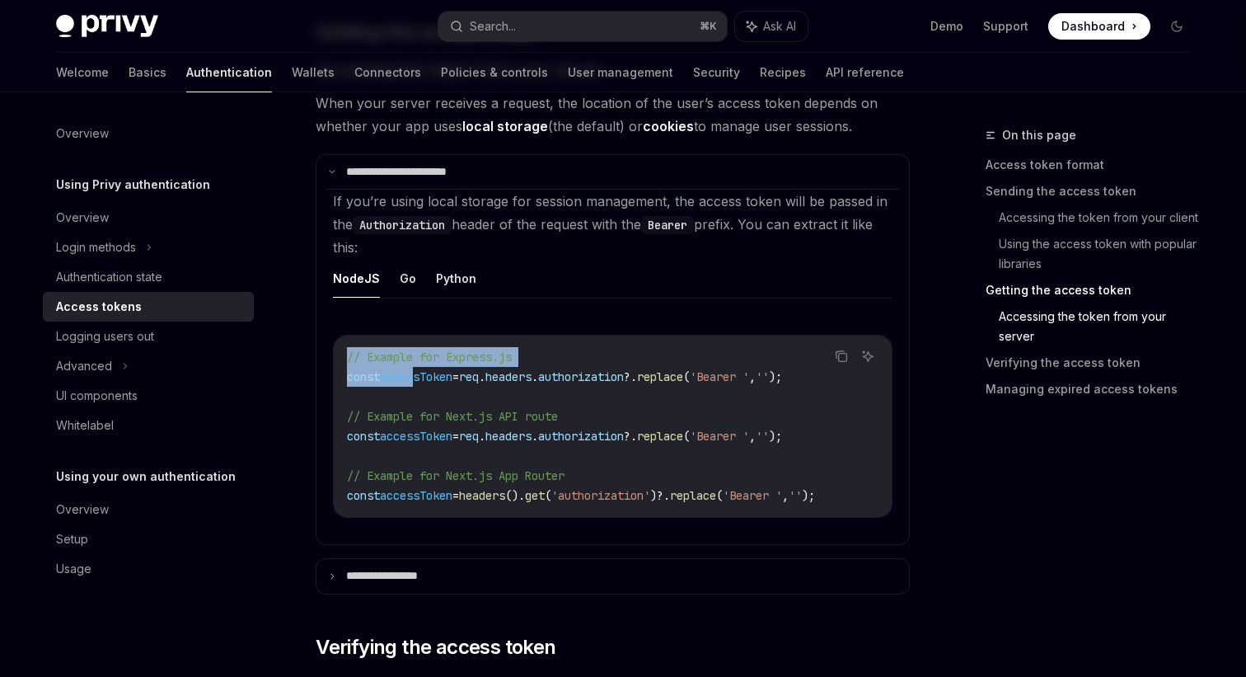
drag, startPoint x: 835, startPoint y: 379, endPoint x: 415, endPoint y: 377, distance: 419.5
click at [415, 377] on div "Copy Ask AI // Example for Express.js const accessToken = req . headers . autho…" at bounding box center [613, 426] width 560 height 183
click at [519, 398] on code "// Example for Express.js const accessToken = req . headers . authorization ?. …" at bounding box center [613, 426] width 532 height 158
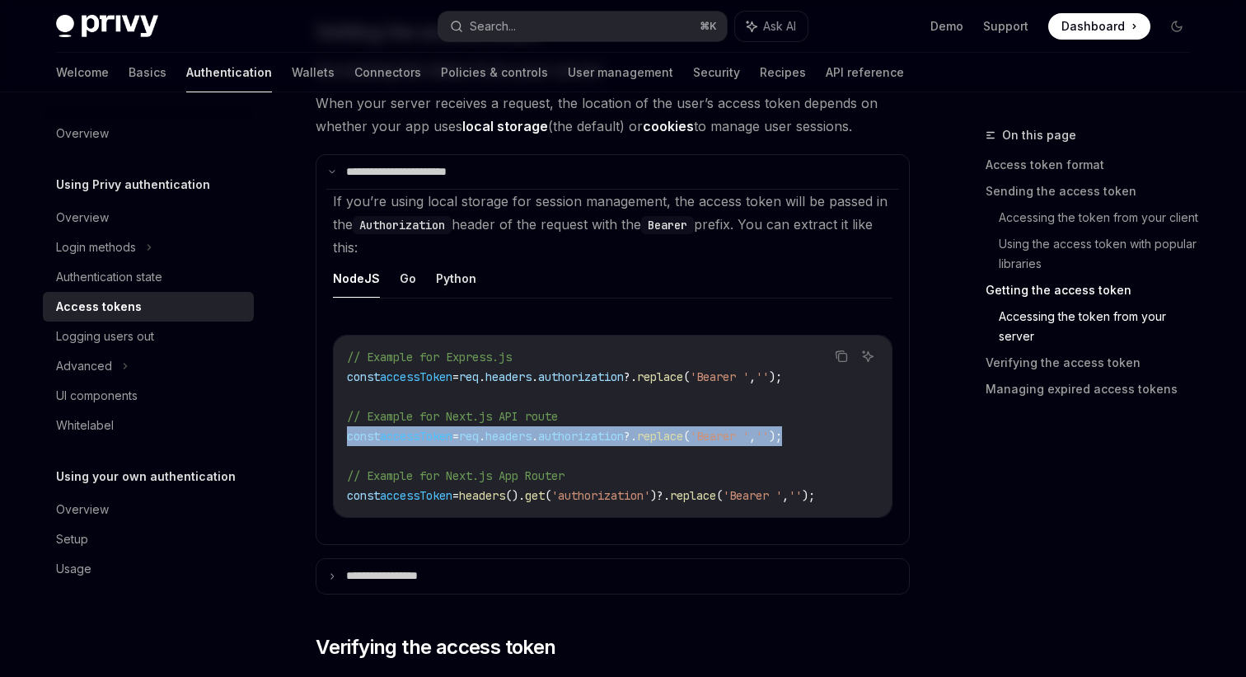
copy span "const accessToken = req . headers . authorization ?. replace ( 'Bearer ' , '' );"
drag, startPoint x: 830, startPoint y: 433, endPoint x: 348, endPoint y: 430, distance: 482.2
click at [348, 430] on span "const accessToken = req . headers . authorization ?. replace ( 'Bearer ' , '' );" at bounding box center [564, 436] width 435 height 15
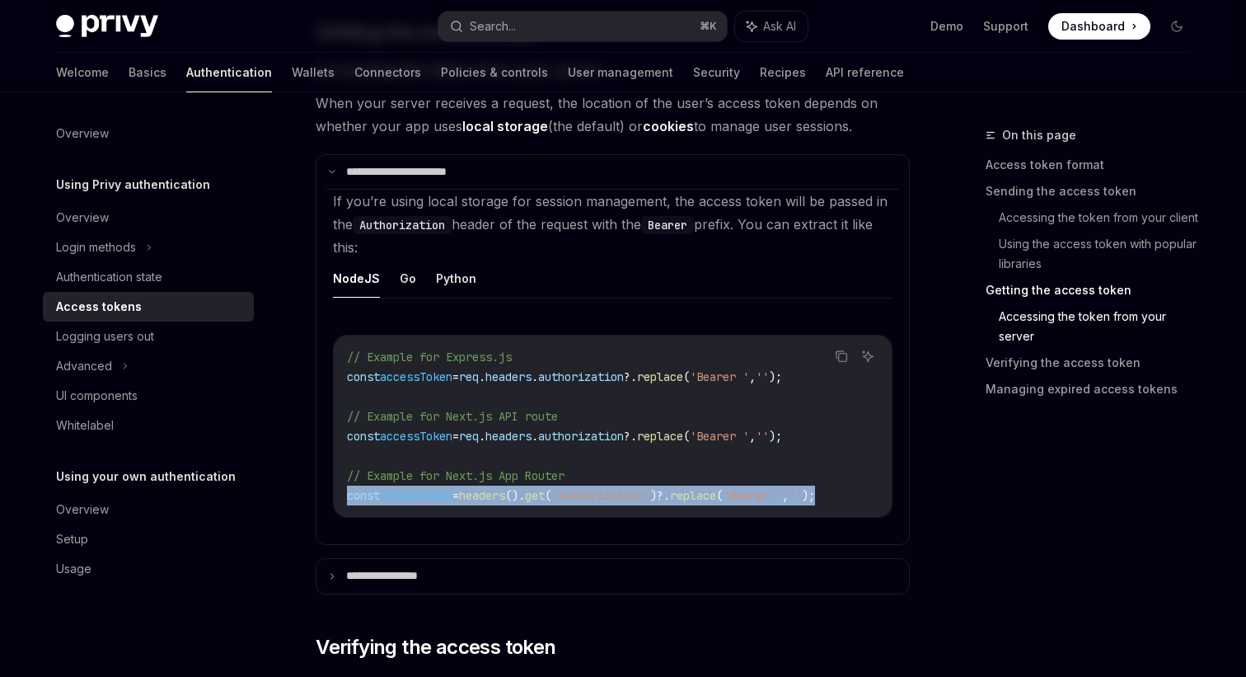
drag, startPoint x: 865, startPoint y: 496, endPoint x: 349, endPoint y: 491, distance: 516.8
click at [349, 491] on span "const accessToken = headers (). get ( 'authorization' )?. replace ( 'Bearer ' ,…" at bounding box center [581, 495] width 468 height 15
copy span "const accessToken = headers (). get ( 'authorization' )?. replace ( 'Bearer ' ,…"
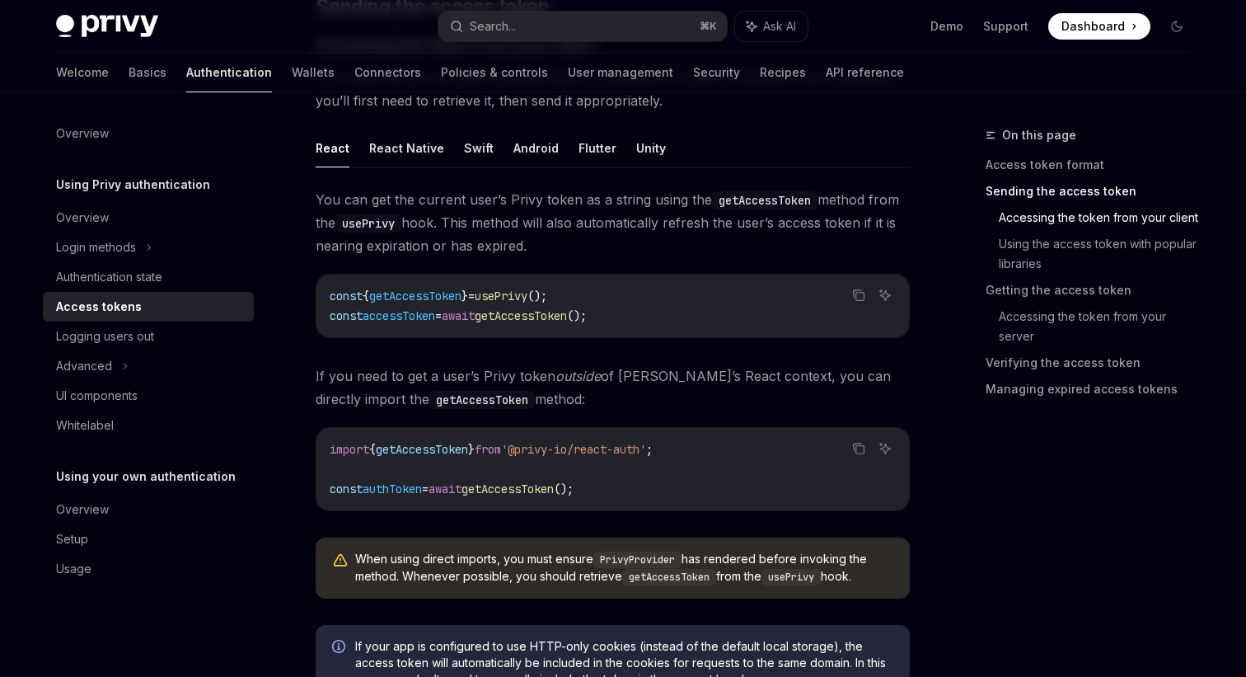
scroll to position [707, 0]
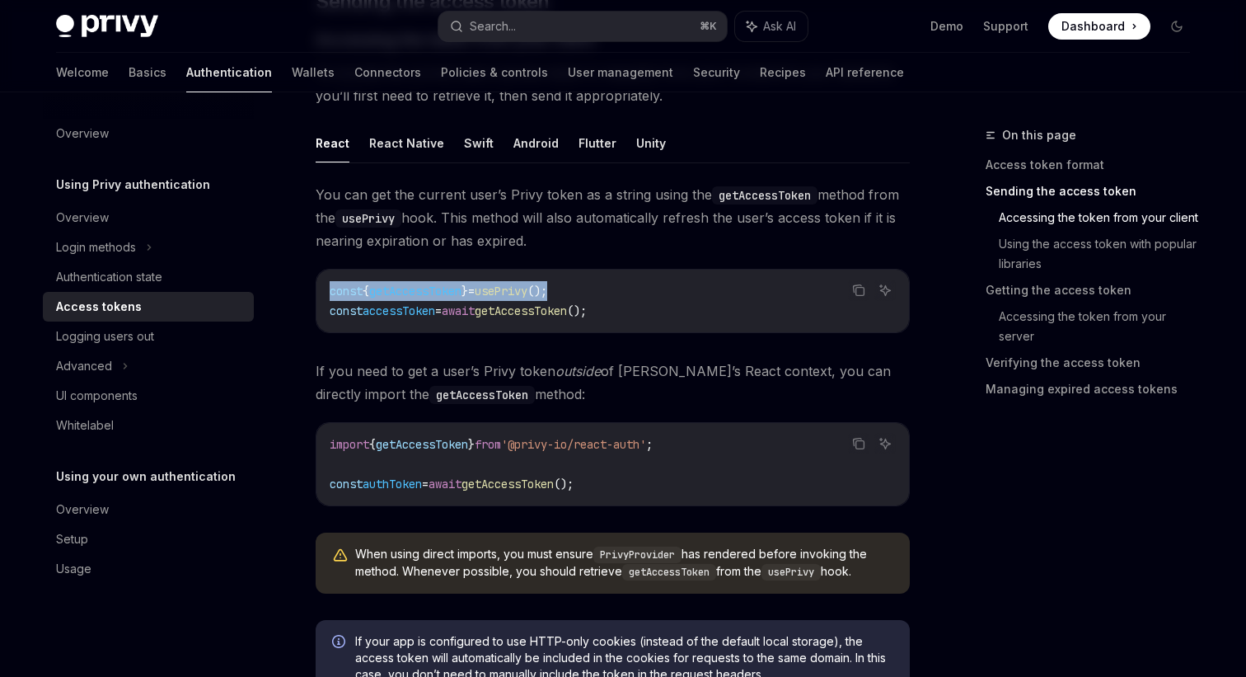
drag, startPoint x: 594, startPoint y: 288, endPoint x: 325, endPoint y: 292, distance: 269.5
click at [325, 292] on div "const { getAccessToken } = usePrivy (); const accessToken = await getAccessToke…" at bounding box center [612, 301] width 593 height 63
copy span "const { getAccessToken } = usePrivy ();"
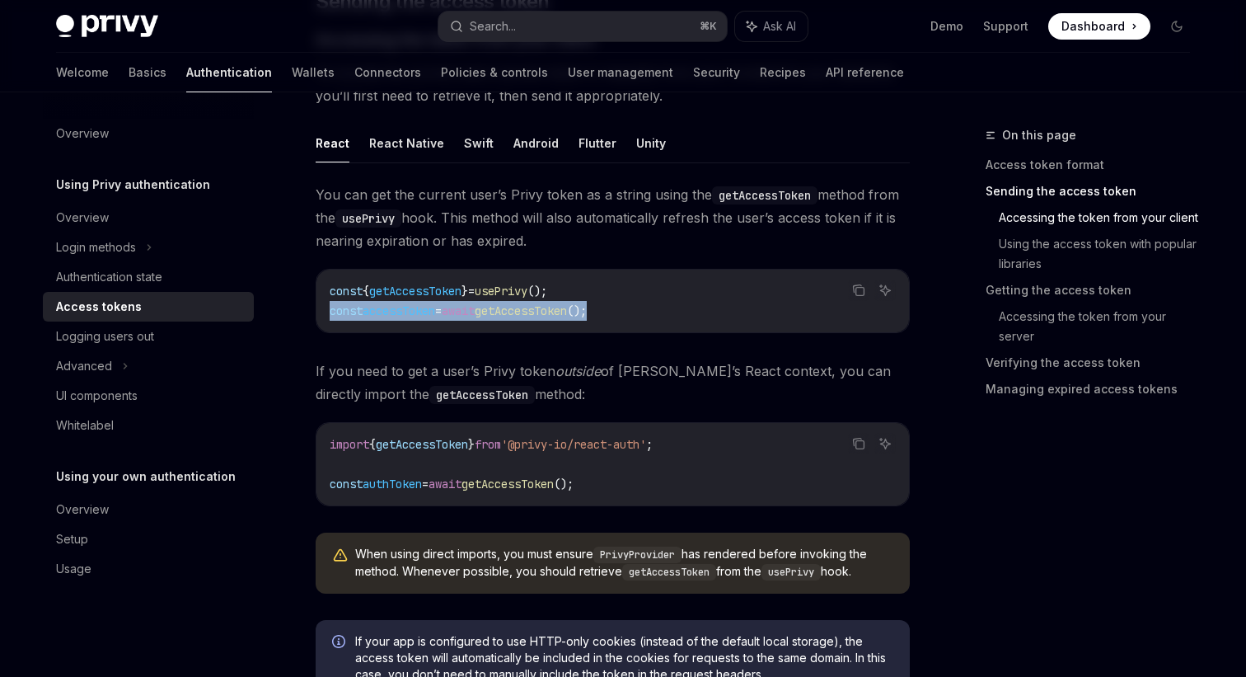
drag, startPoint x: 618, startPoint y: 313, endPoint x: 327, endPoint y: 307, distance: 291.0
click at [327, 308] on div "const { getAccessToken } = usePrivy (); const accessToken = await getAccessToke…" at bounding box center [612, 301] width 593 height 63
